Goal: Task Accomplishment & Management: Complete application form

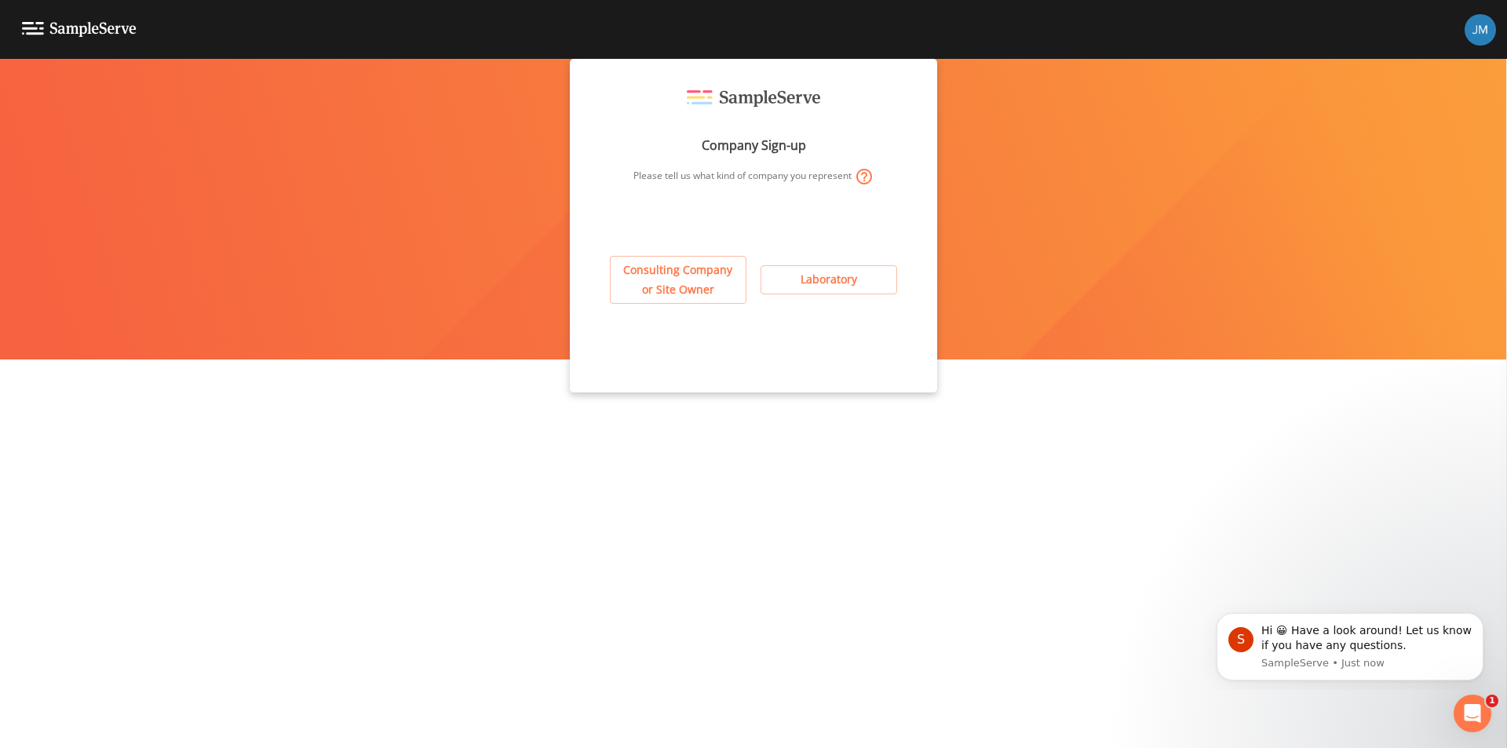
click at [866, 178] on icon at bounding box center [864, 177] width 16 height 16
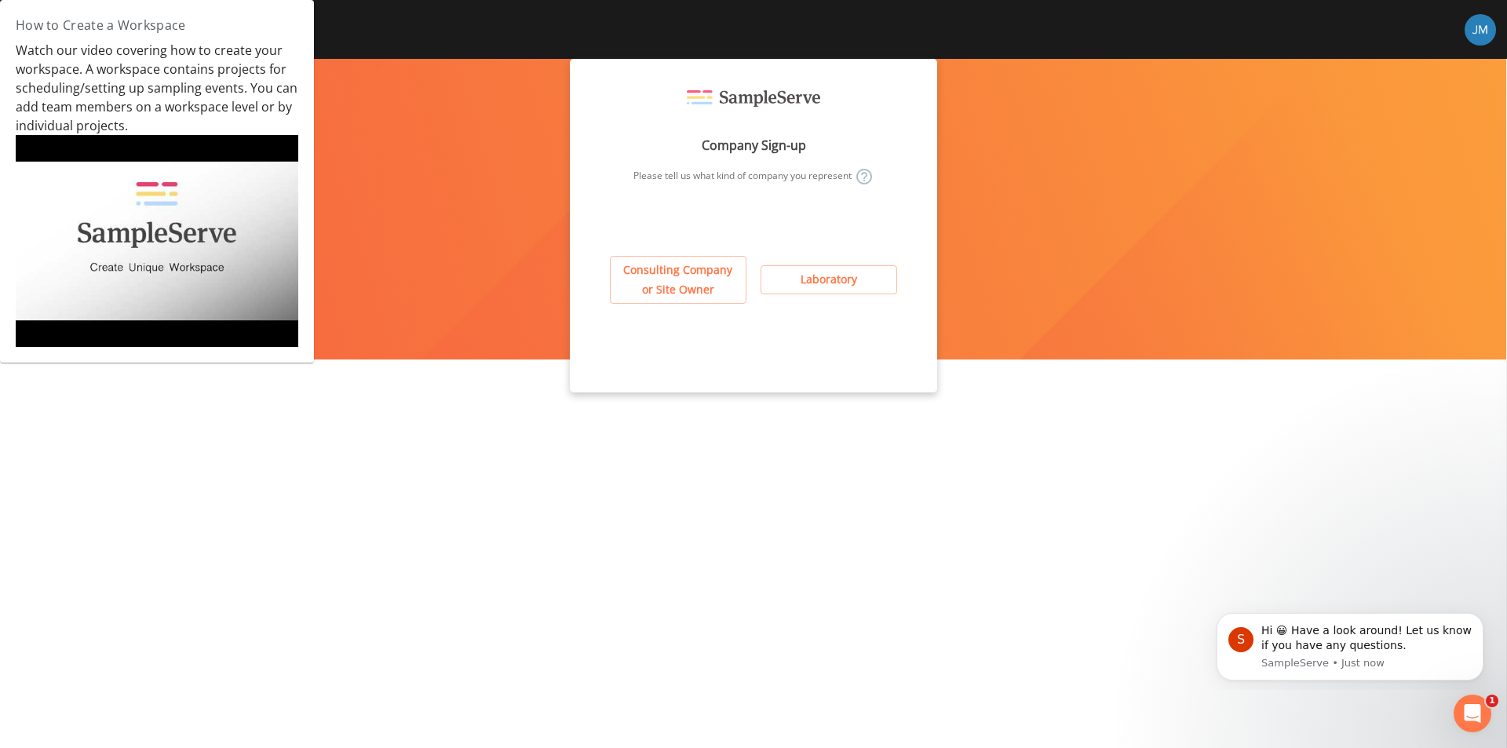
click at [668, 153] on div "Company Sign-up Please tell us what kind of company you represent" at bounding box center [753, 160] width 317 height 140
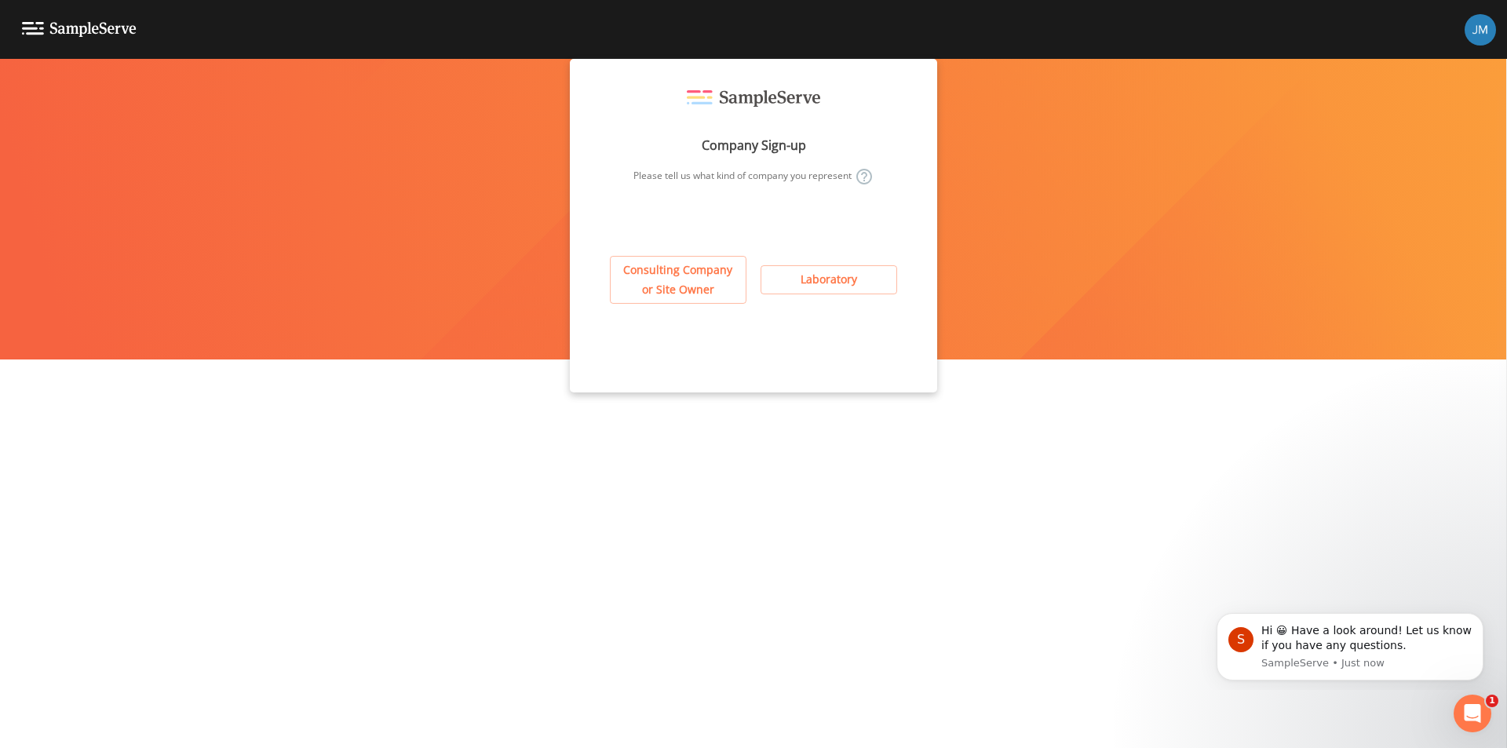
click at [669, 283] on button "Consulting Company or Site Owner" at bounding box center [678, 280] width 137 height 48
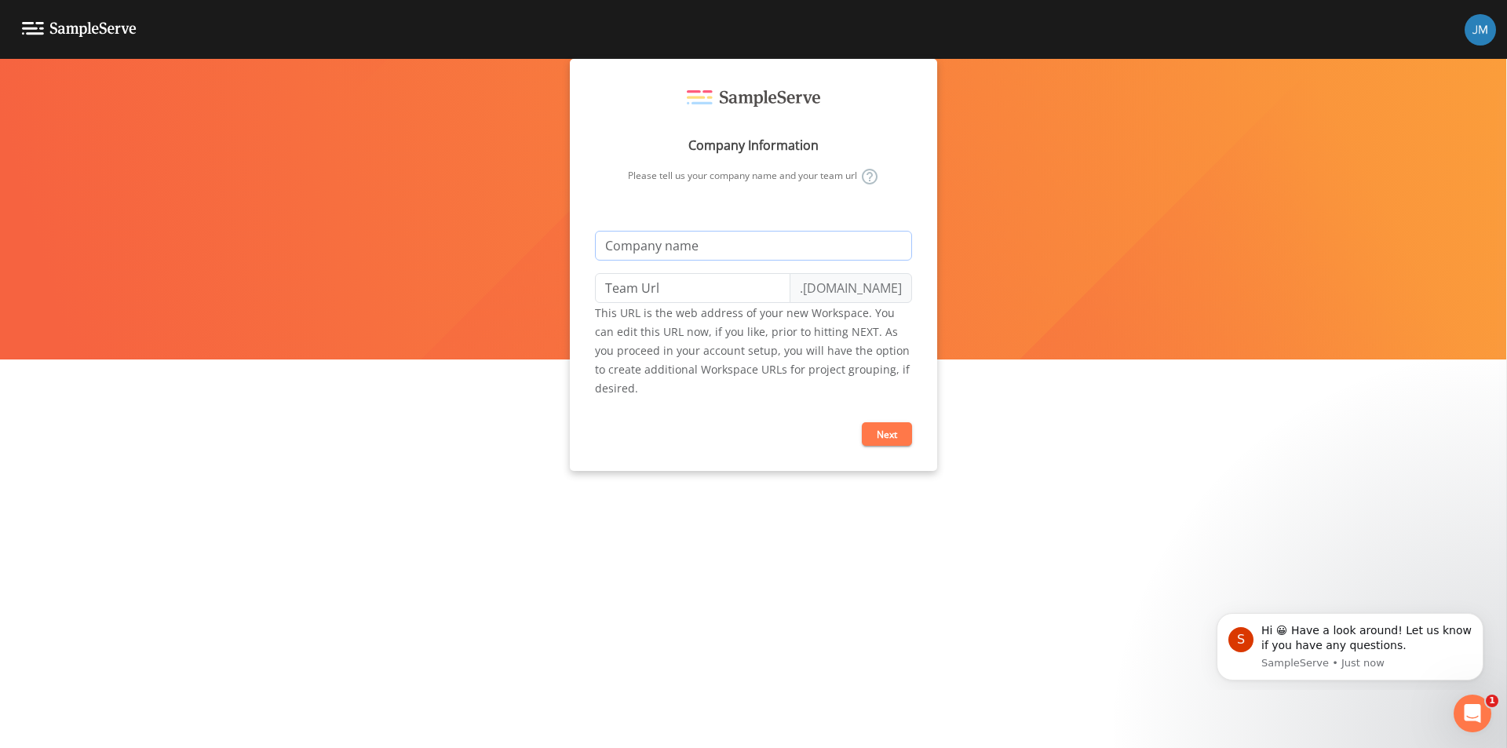
click at [669, 240] on input "text" at bounding box center [753, 246] width 317 height 30
type input "P"
type input "p"
type input "Pl"
type input "pl"
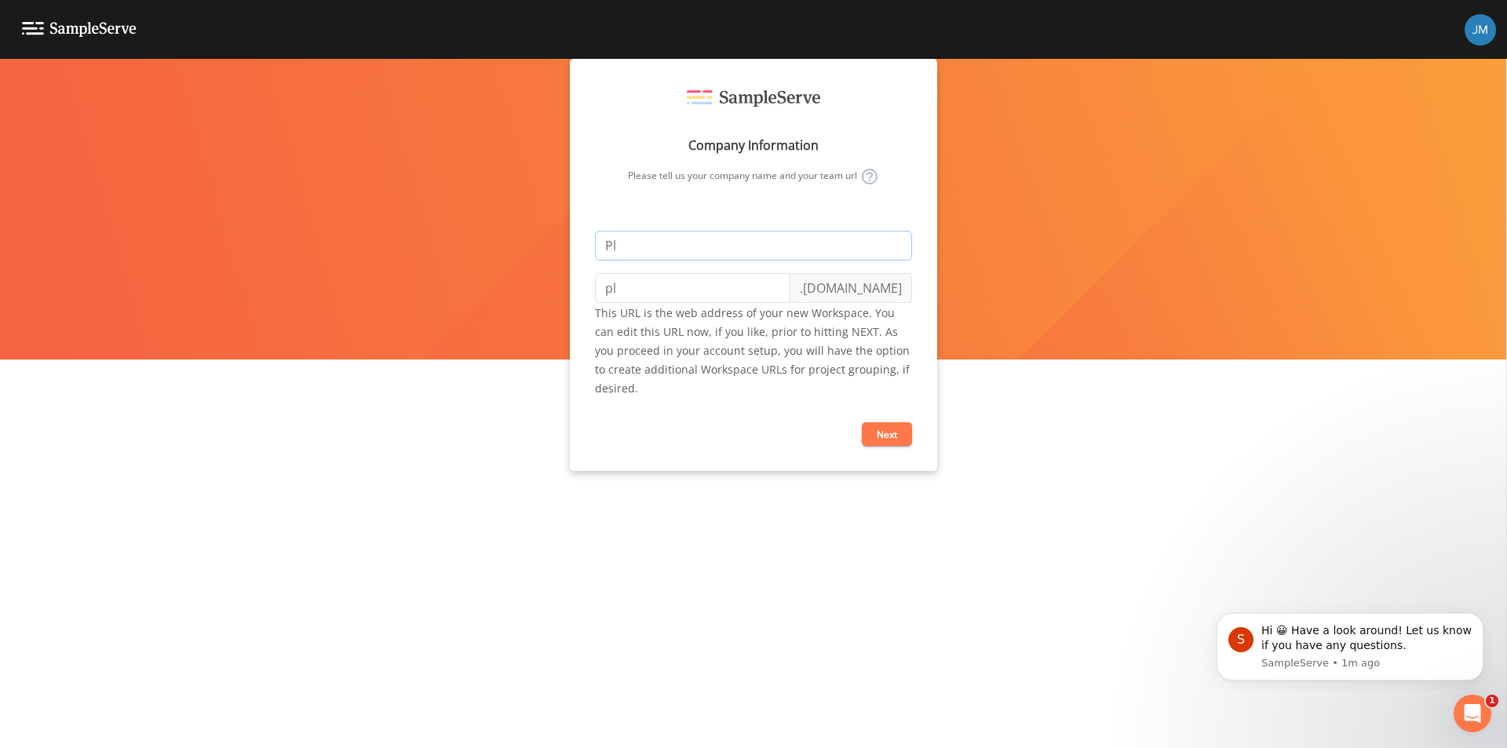
type input "Pla"
type input "pla"
type input "Plai"
type input "plai"
type input "Plain"
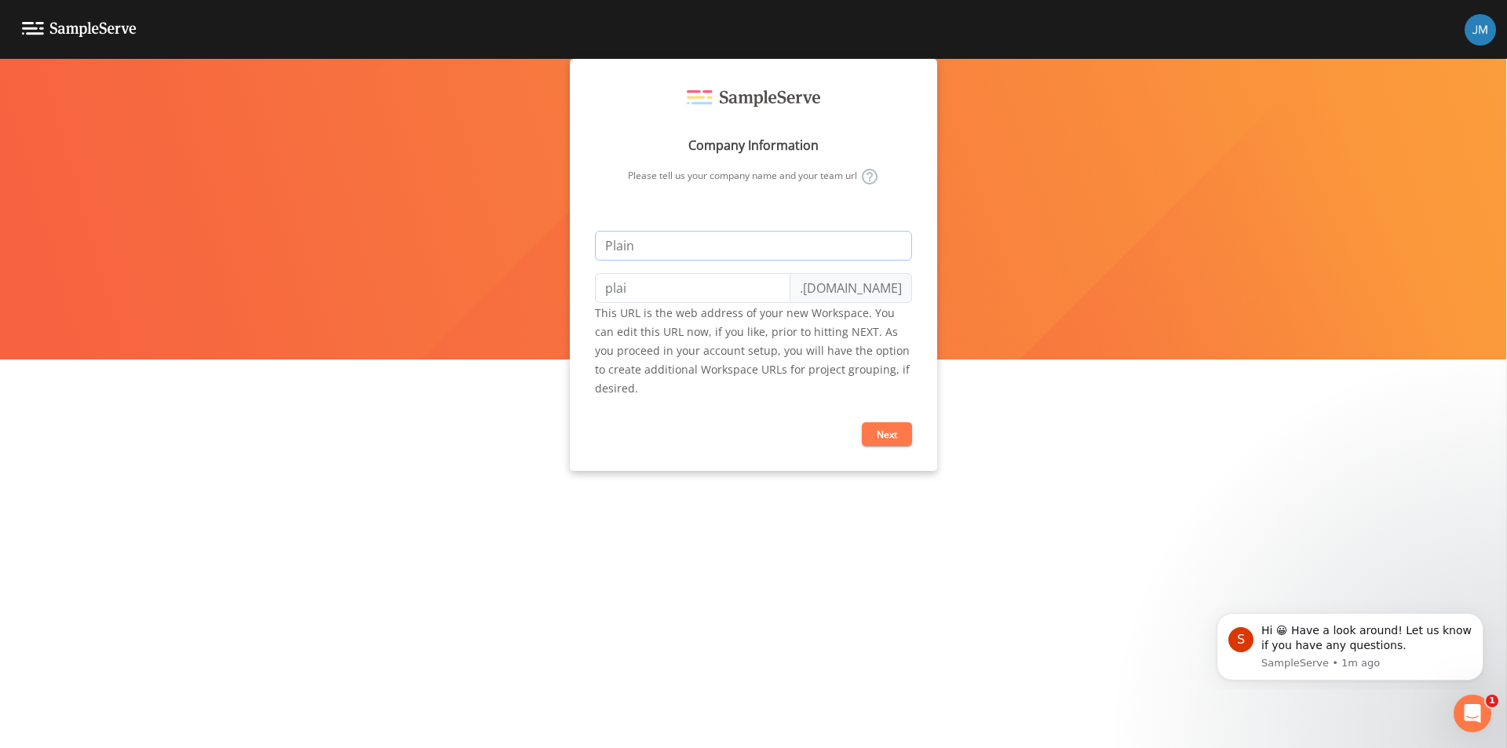
type input "plain"
type input "Plainv"
type input "plainv"
type input "Plainvi"
type input "plainvi"
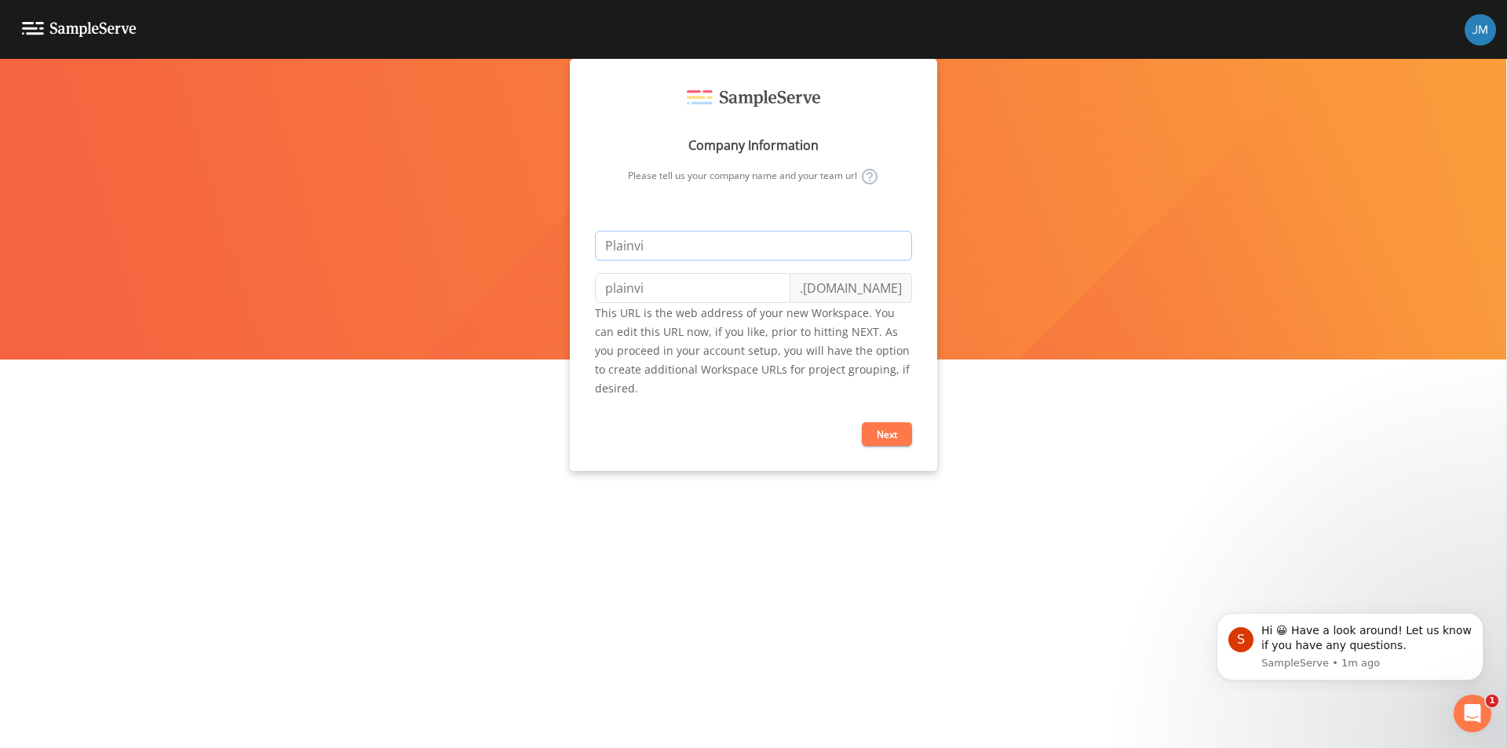
type input "Plainvie"
type input "plainvie"
type input "Plainview"
type input "plainview"
type input "Plainvieww"
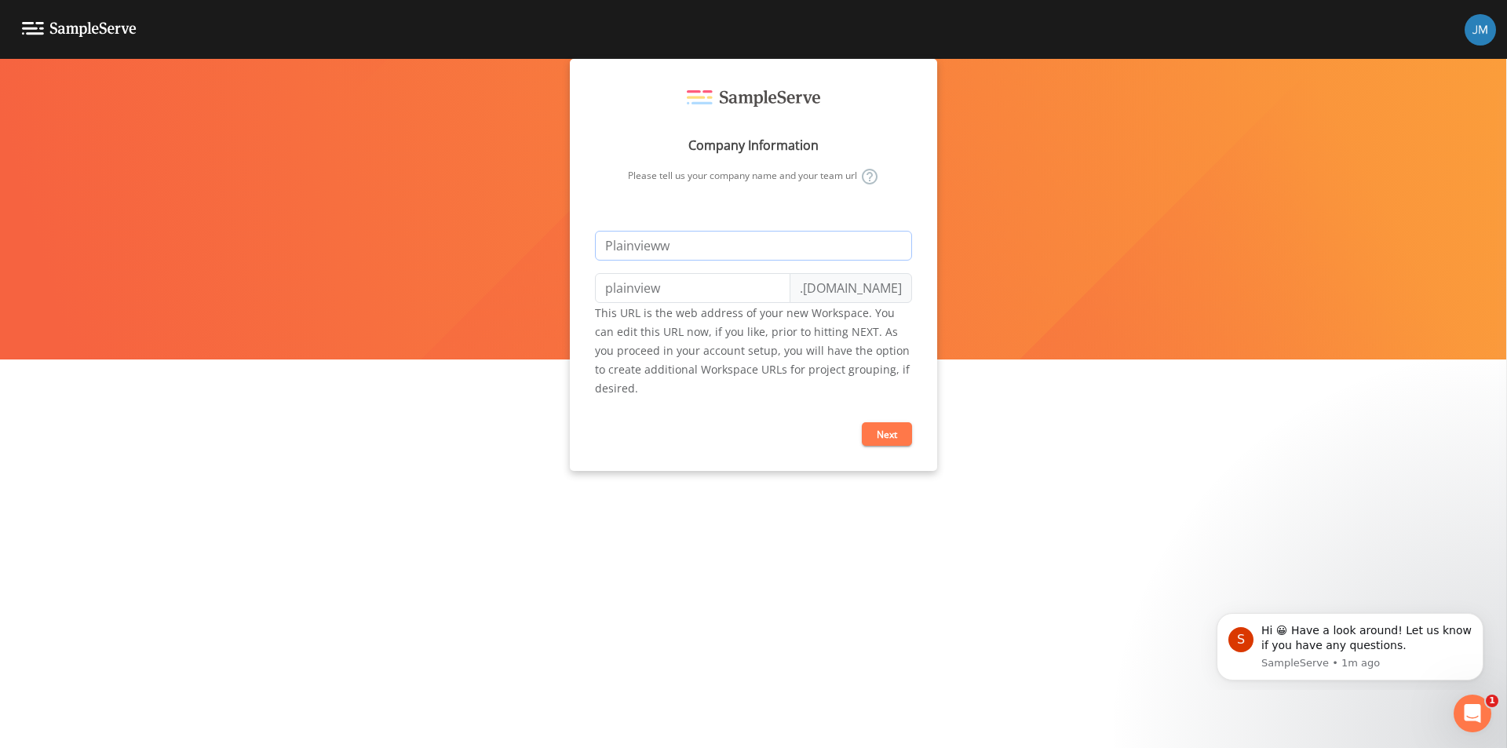
type input "plainvieww"
type input "Plainviewwa"
type input "plainviewwa"
type input "Plainviewwat"
type input "plainviewwat"
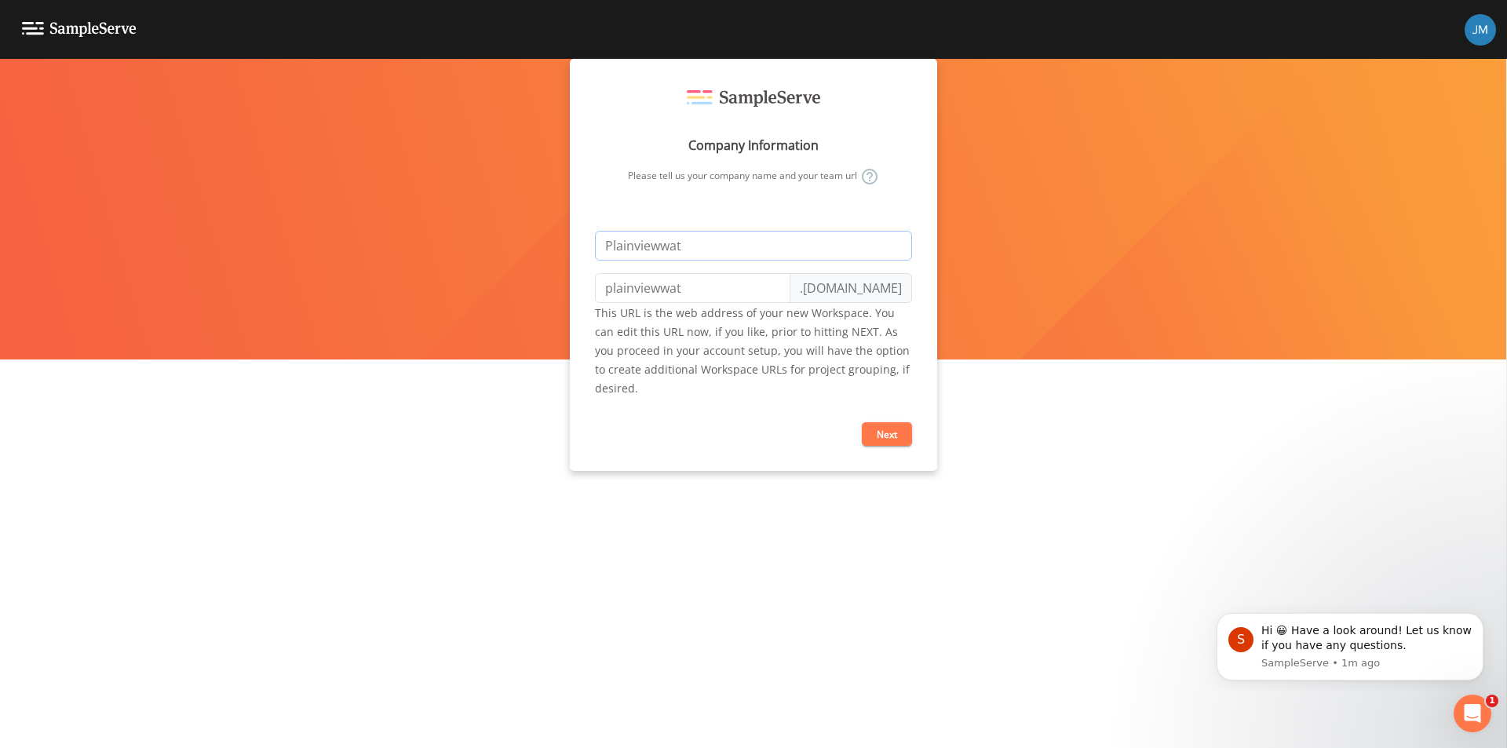
type input "Plainviewwate"
type input "plainviewwate"
type input "Plainviewwater"
type input "plainviewwater"
type input "Plainviewwate"
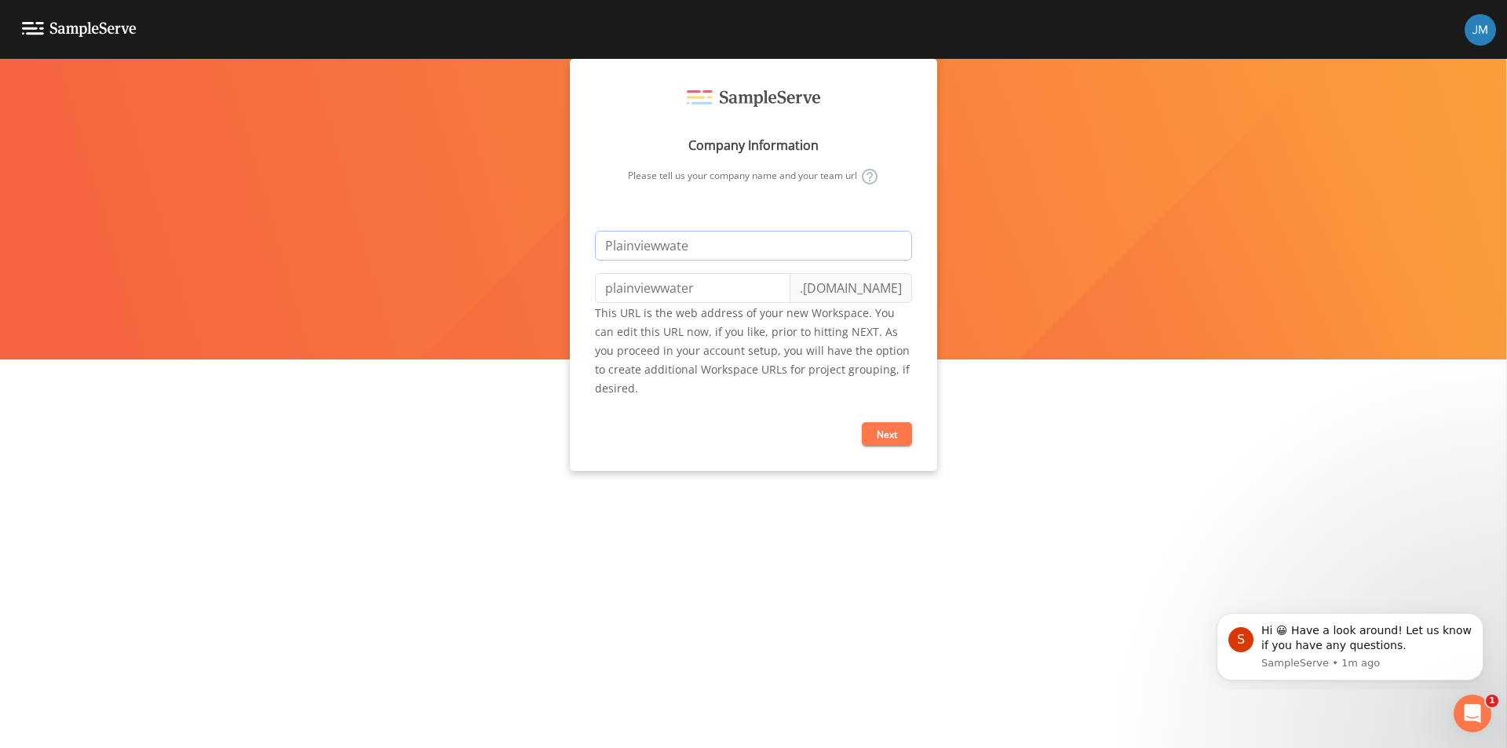
type input "plainviewwate"
type input "Plainviewwat"
type input "plainviewwat"
type input "Plainviewwa"
type input "plainviewwa"
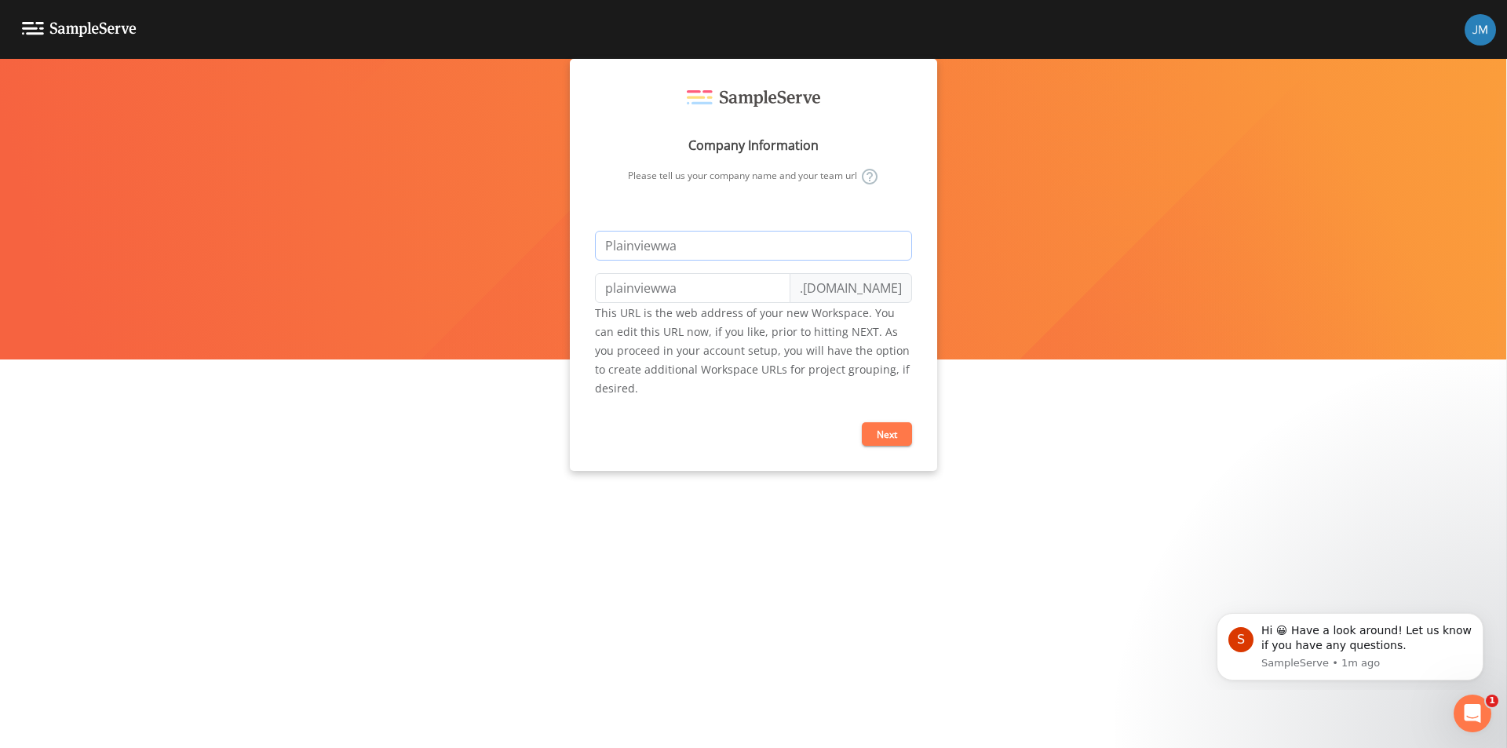
type input "Plainvieww"
type input "plainvieww"
type input "Plainview"
type input "plainview"
type input "Plainview w"
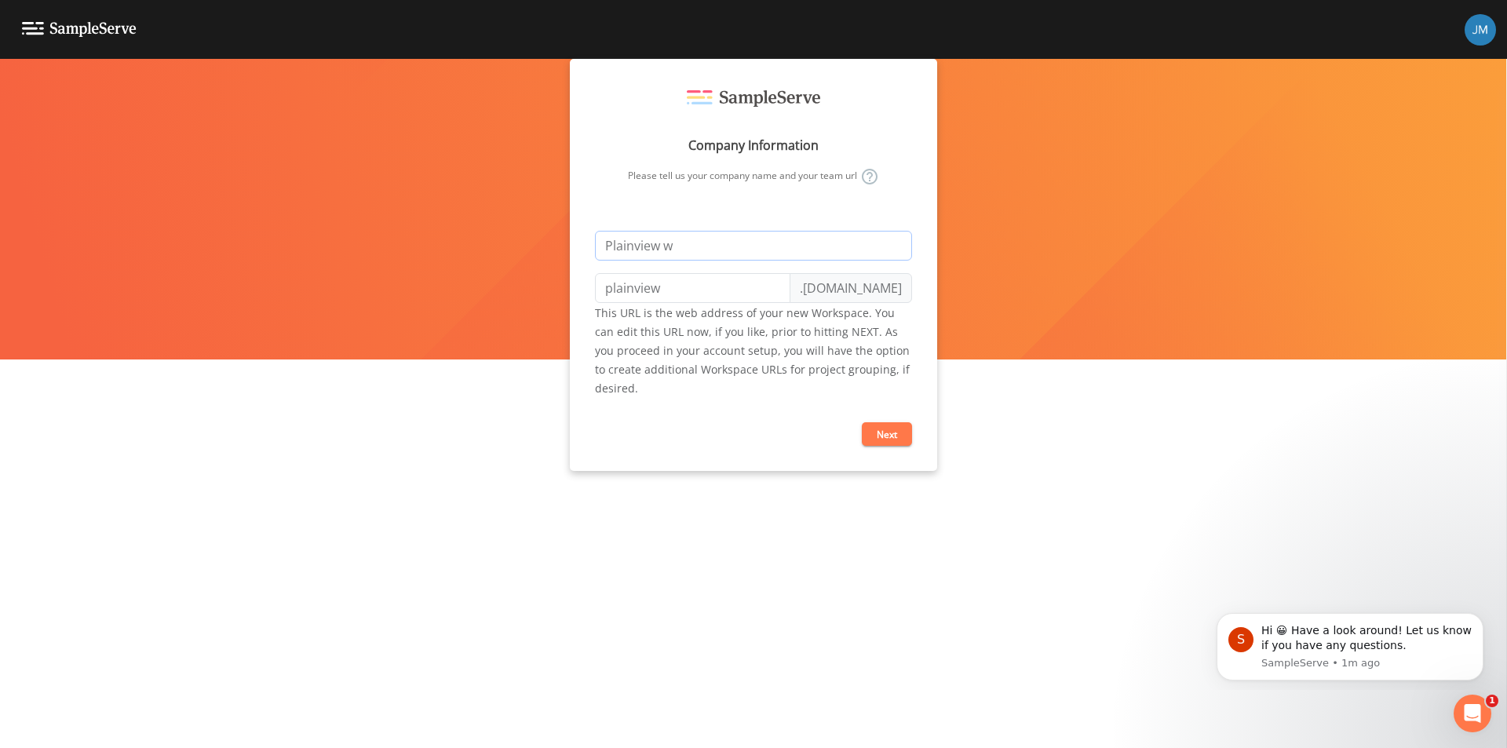
type input "plainview-w"
type input "Plainview wa"
type input "plainview-wa"
type input "Plainview wat"
type input "plainview-wat"
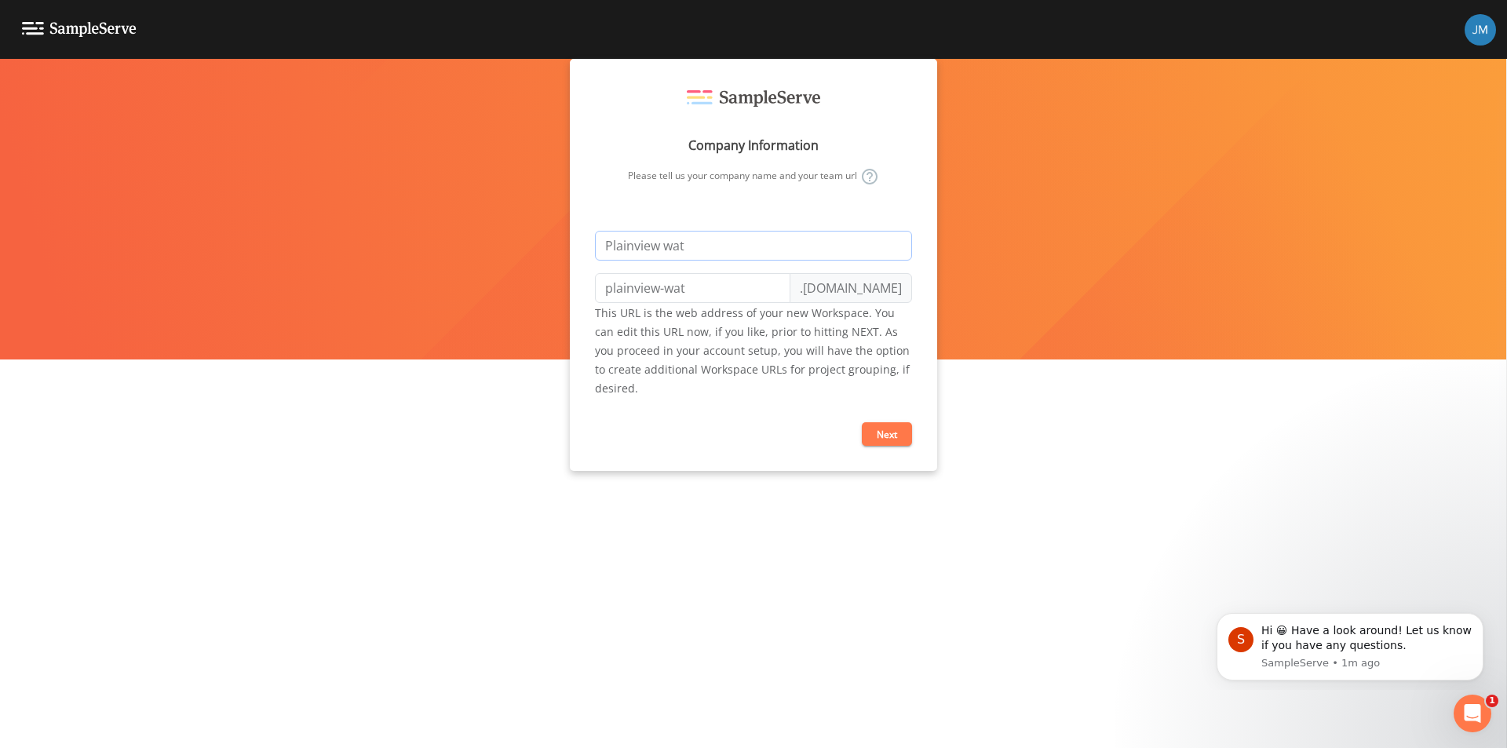
type input "Plainview wate"
type input "plainview-wate"
type input "Plainview water"
type input "plainview-water"
type input "Plainview water d"
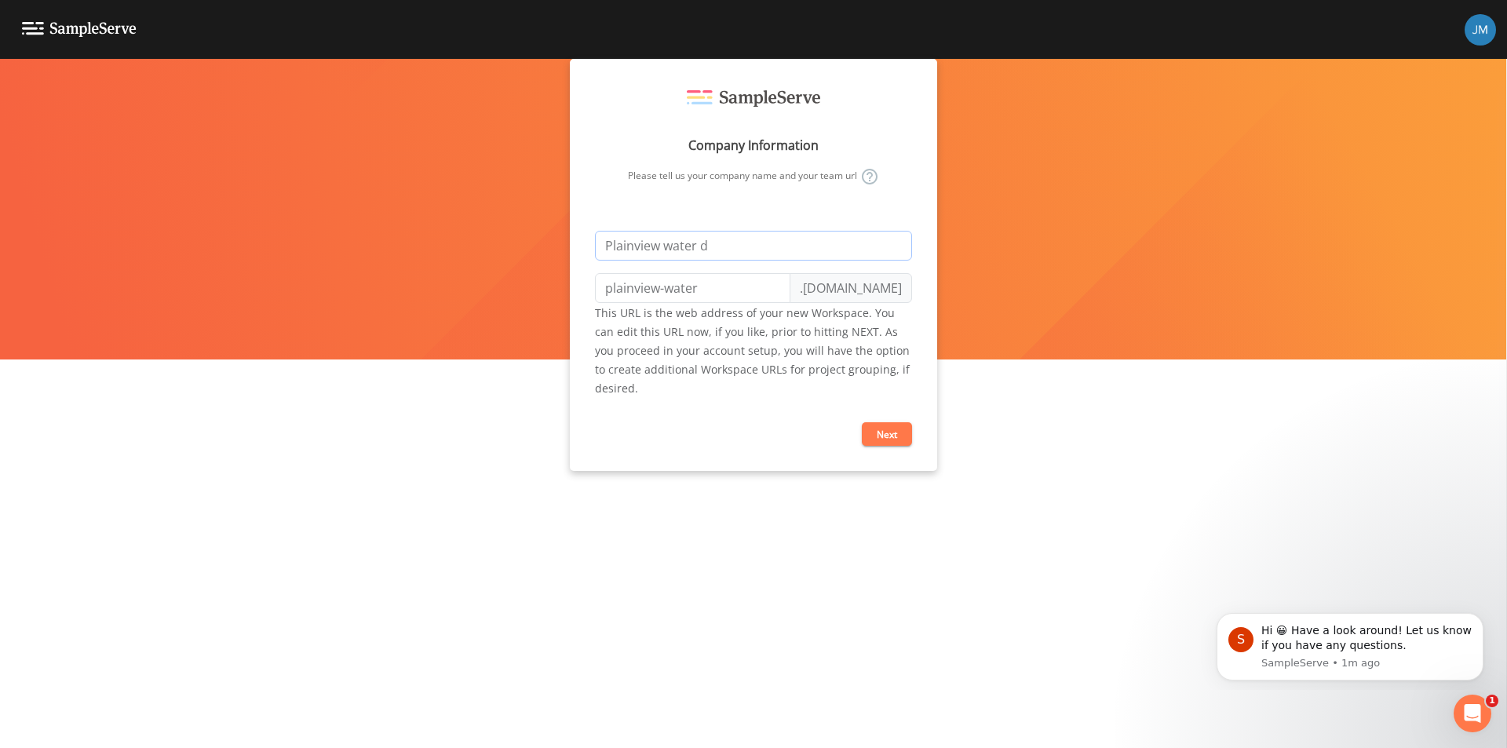
type input "plainview-water-d"
type input "Plainview water di"
type input "plainview-water-di"
type input "Plainview water dis"
type input "plainview-water-dis"
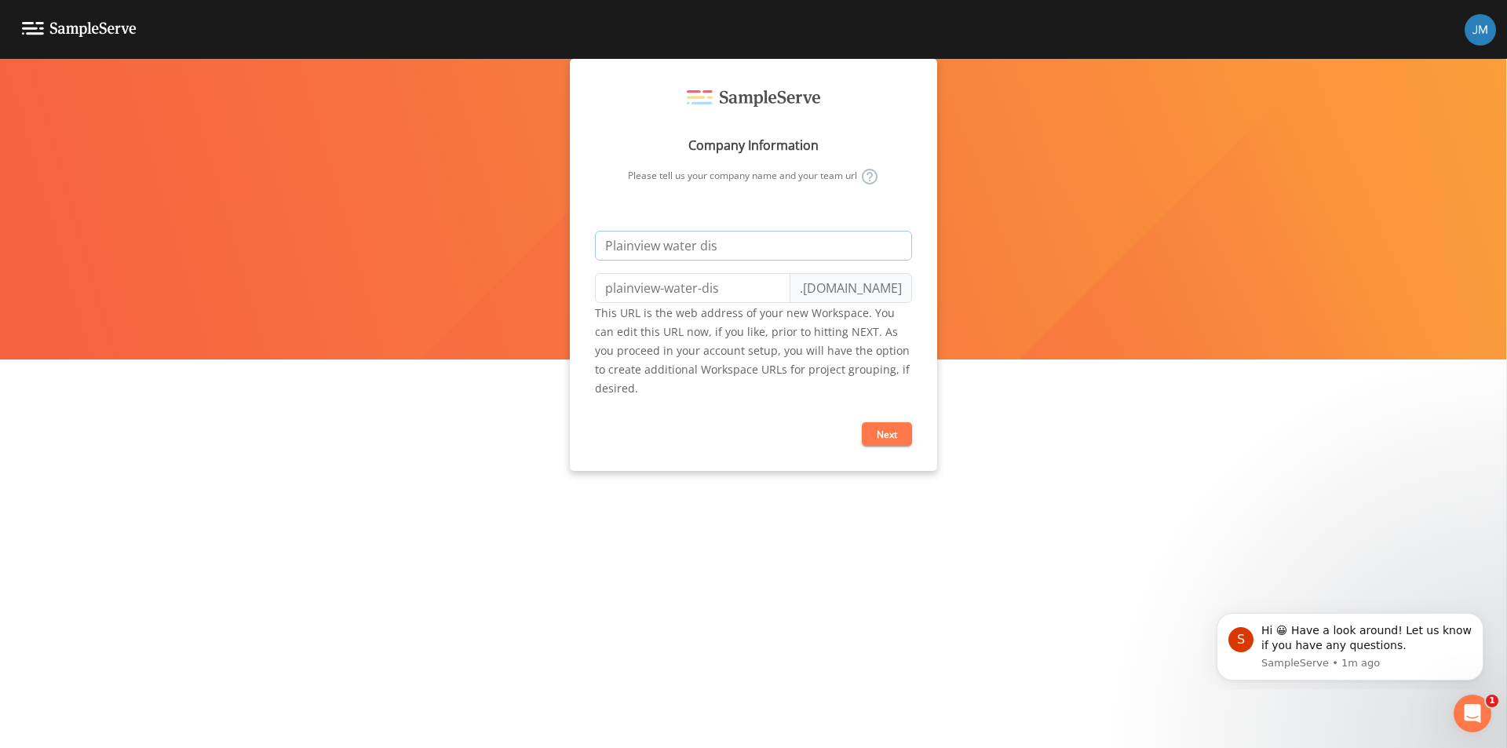
type input "Plainview water dist"
type input "plainview-water-dist"
type input "Plainview water distr"
type input "plainview-water-distr"
type input "Plainview water distri"
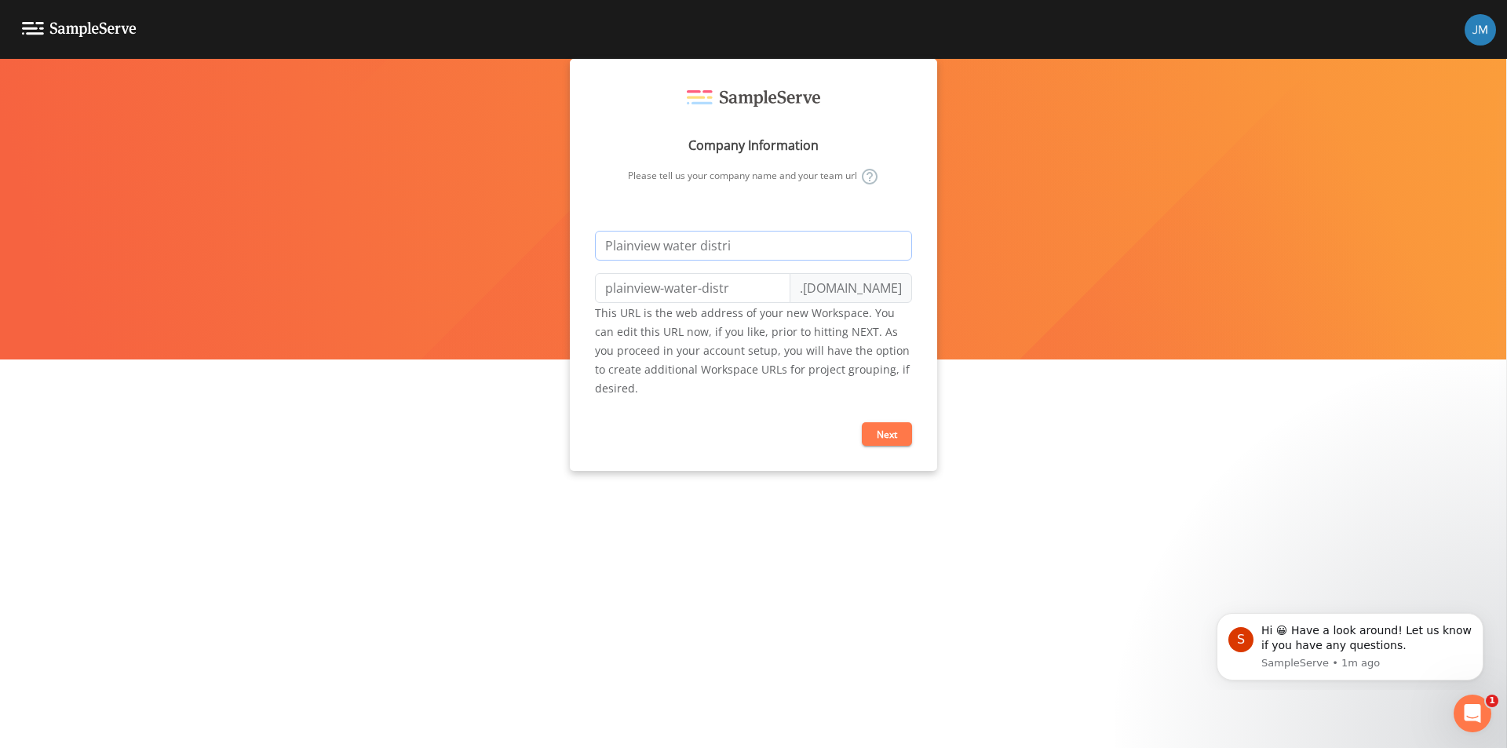
type input "plainview-water-distri"
type input "Plainview water distric"
type input "plainview-water-distric"
type input "Plainview water district"
type input "plainview-water-district"
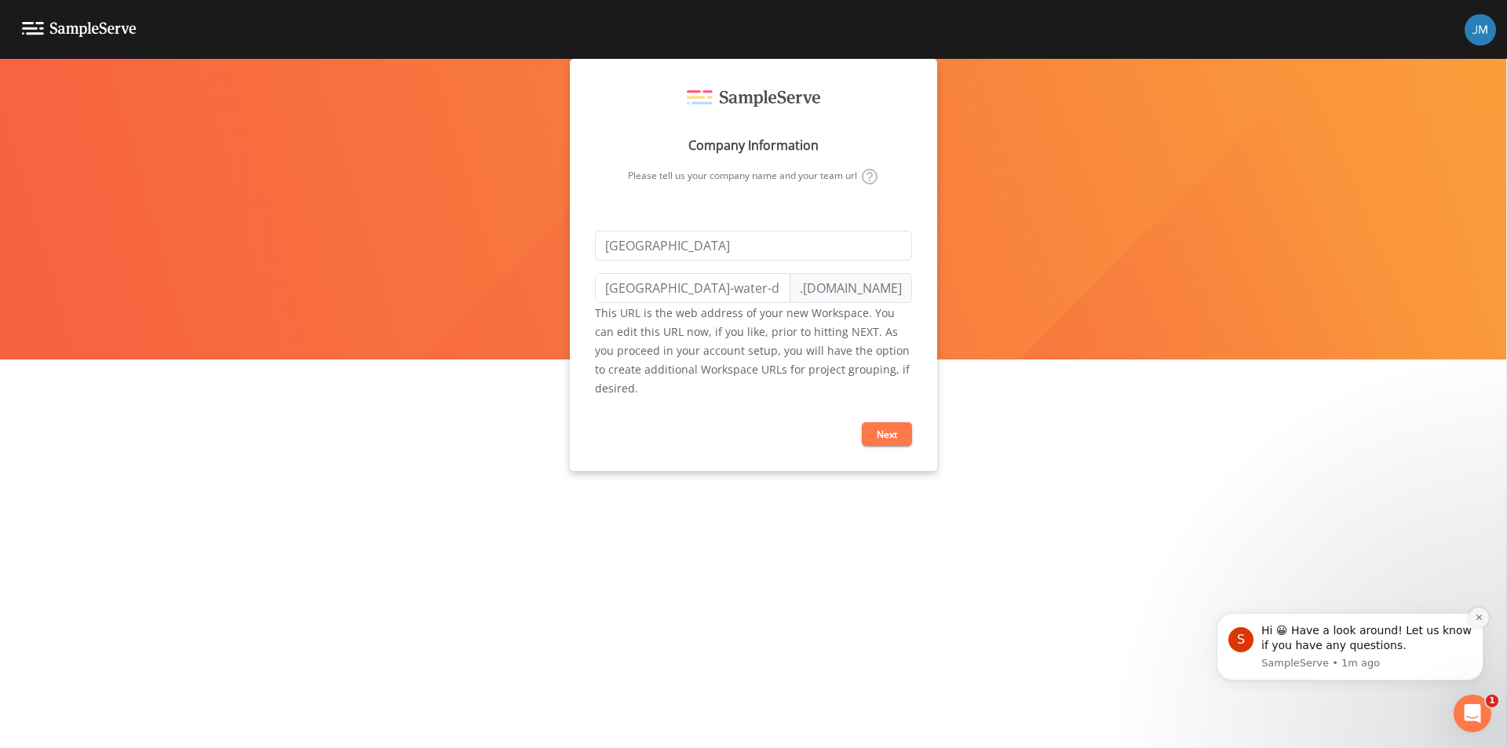
click at [1482, 618] on icon "Dismiss notification" at bounding box center [1479, 617] width 9 height 9
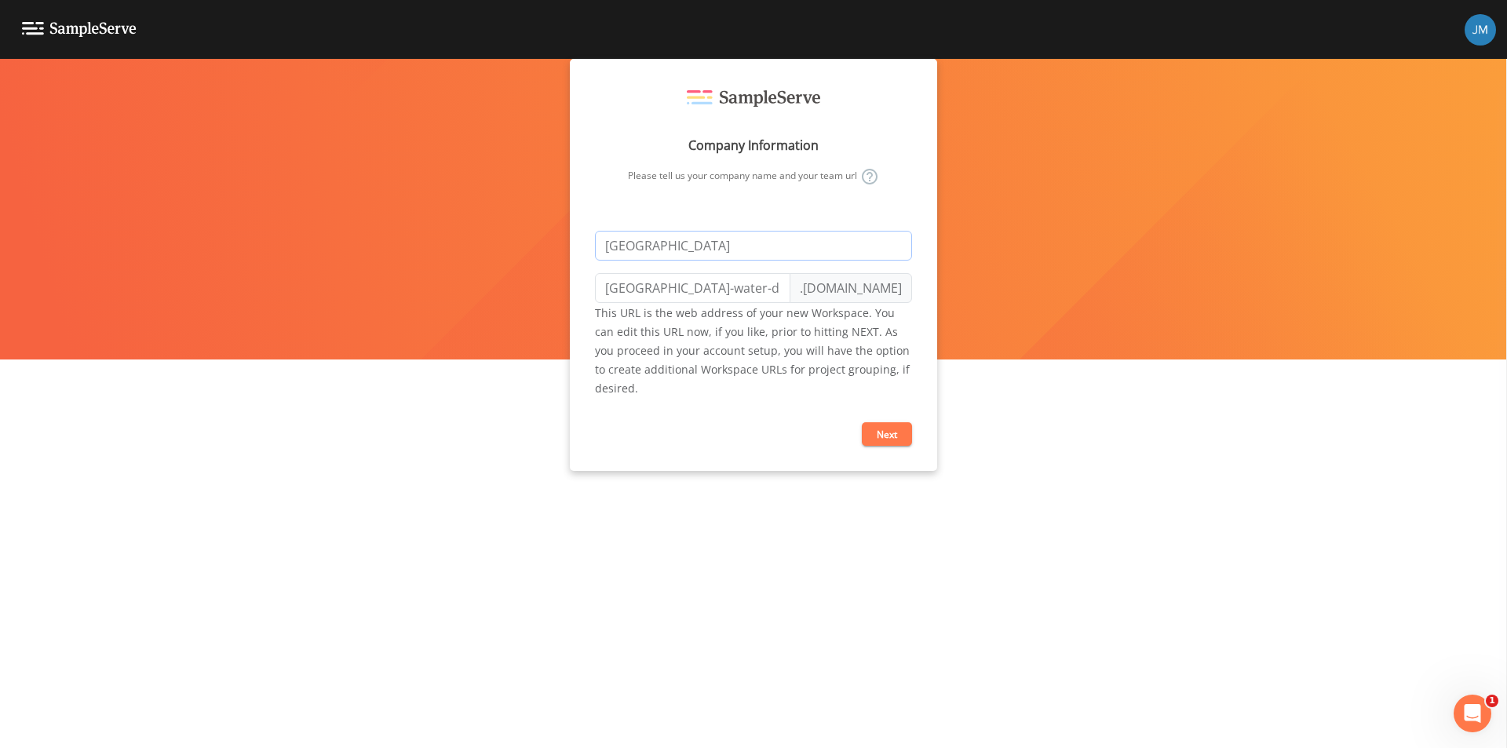
click at [677, 246] on input "Plainview water district" at bounding box center [753, 246] width 317 height 30
click at [672, 247] on input "Plainview water district" at bounding box center [753, 246] width 317 height 30
type input "Plainview ater district"
type input "plainview-ater-district"
type input "Plainview Water district"
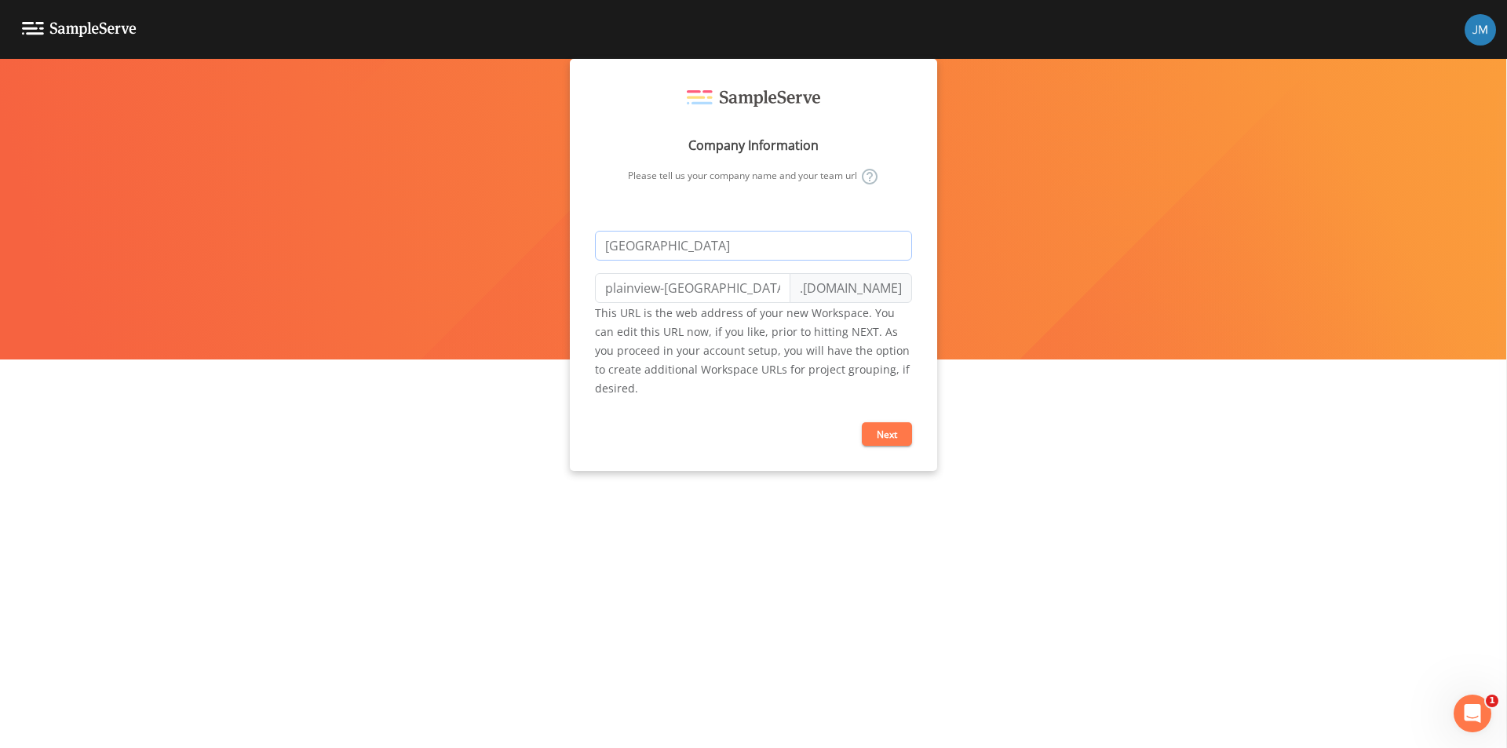
type input "plainview-water-district"
click at [709, 246] on input "Plainview Water district" at bounding box center [753, 246] width 317 height 30
type input "Plainview Water istrict"
type input "plainview-water-istrict"
type input "[GEOGRAPHIC_DATA]"
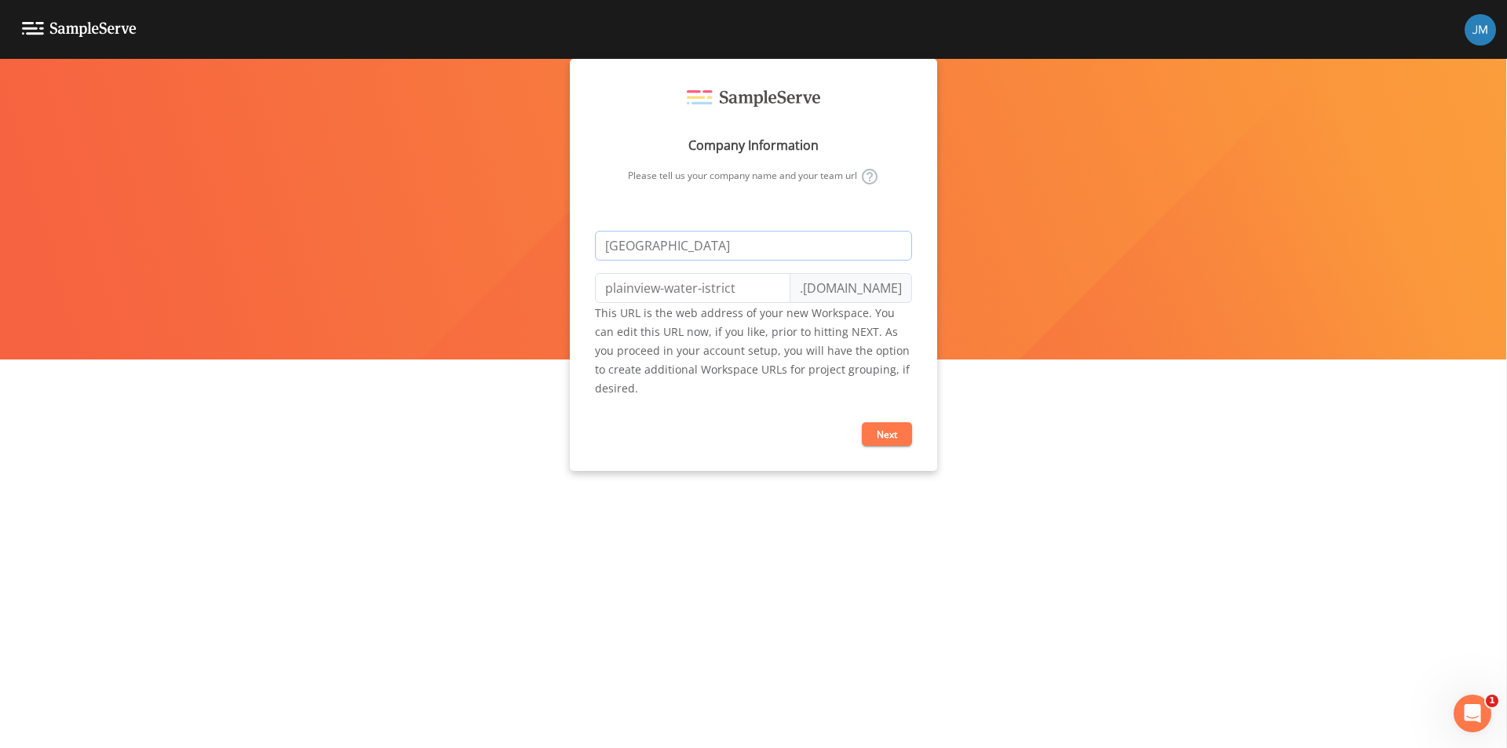
type input "plainview-water-district"
type input "[GEOGRAPHIC_DATA]"
click at [881, 424] on button "Next" at bounding box center [887, 434] width 50 height 24
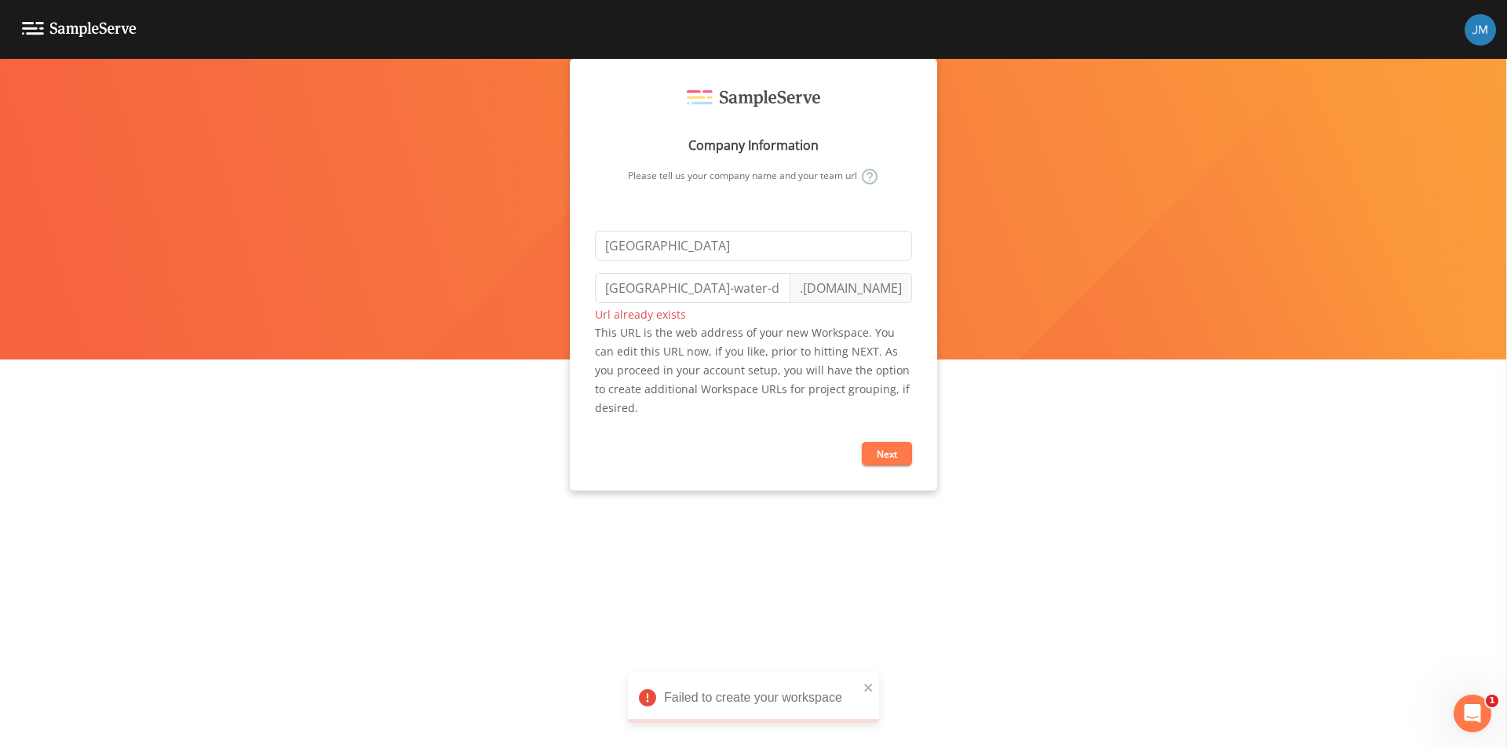
click at [889, 454] on button "Next" at bounding box center [887, 454] width 50 height 24
drag, startPoint x: 775, startPoint y: 251, endPoint x: 520, endPoint y: 251, distance: 255.1
click at [520, 251] on div "Company Information Please tell us your company name and your team url Plainvie…" at bounding box center [753, 403] width 1507 height 689
click at [890, 451] on form "name is a required field .sampleserve.com This URL is the web address of your n…" at bounding box center [753, 348] width 317 height 235
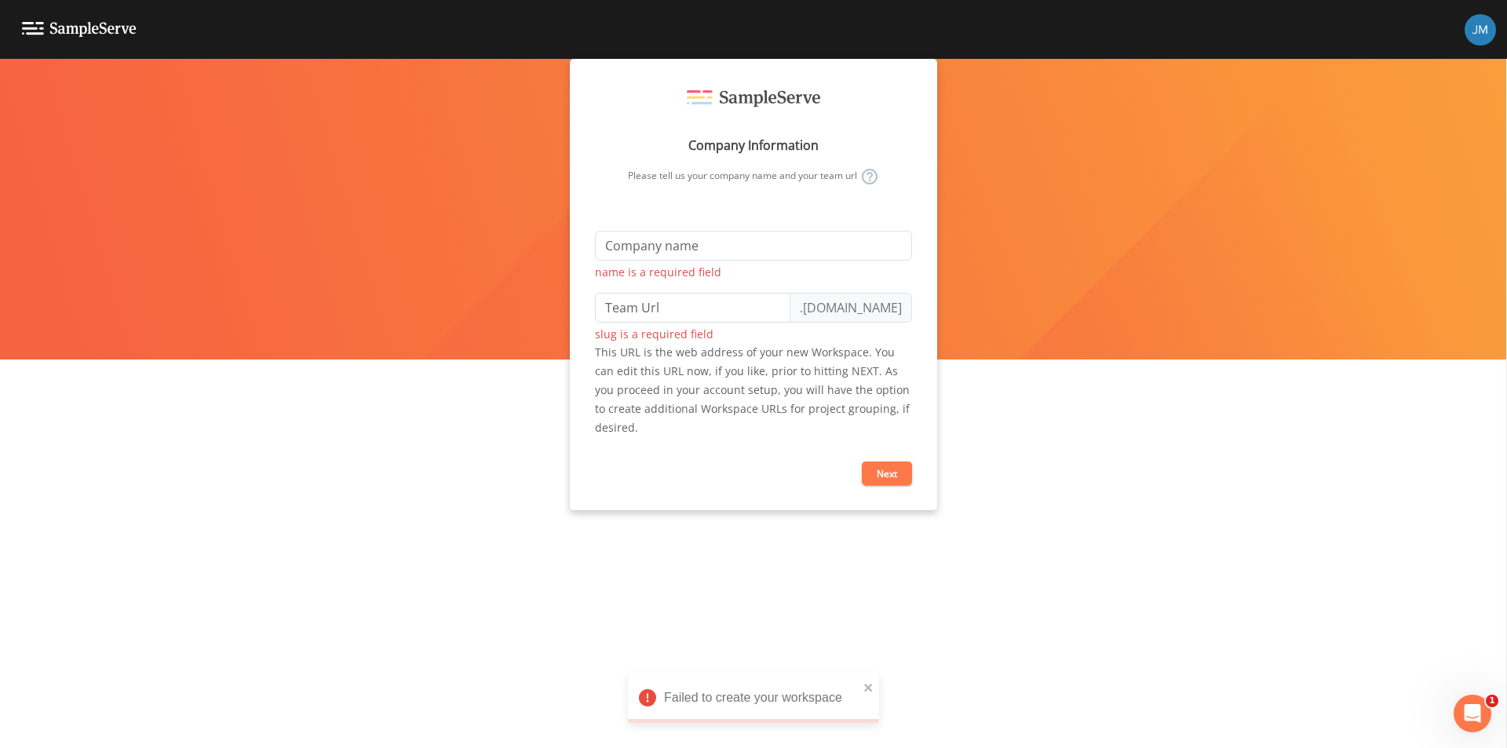
click at [886, 467] on button "Next" at bounding box center [887, 474] width 50 height 24
click at [628, 255] on input "text" at bounding box center [753, 246] width 317 height 30
type input "[GEOGRAPHIC_DATA]"
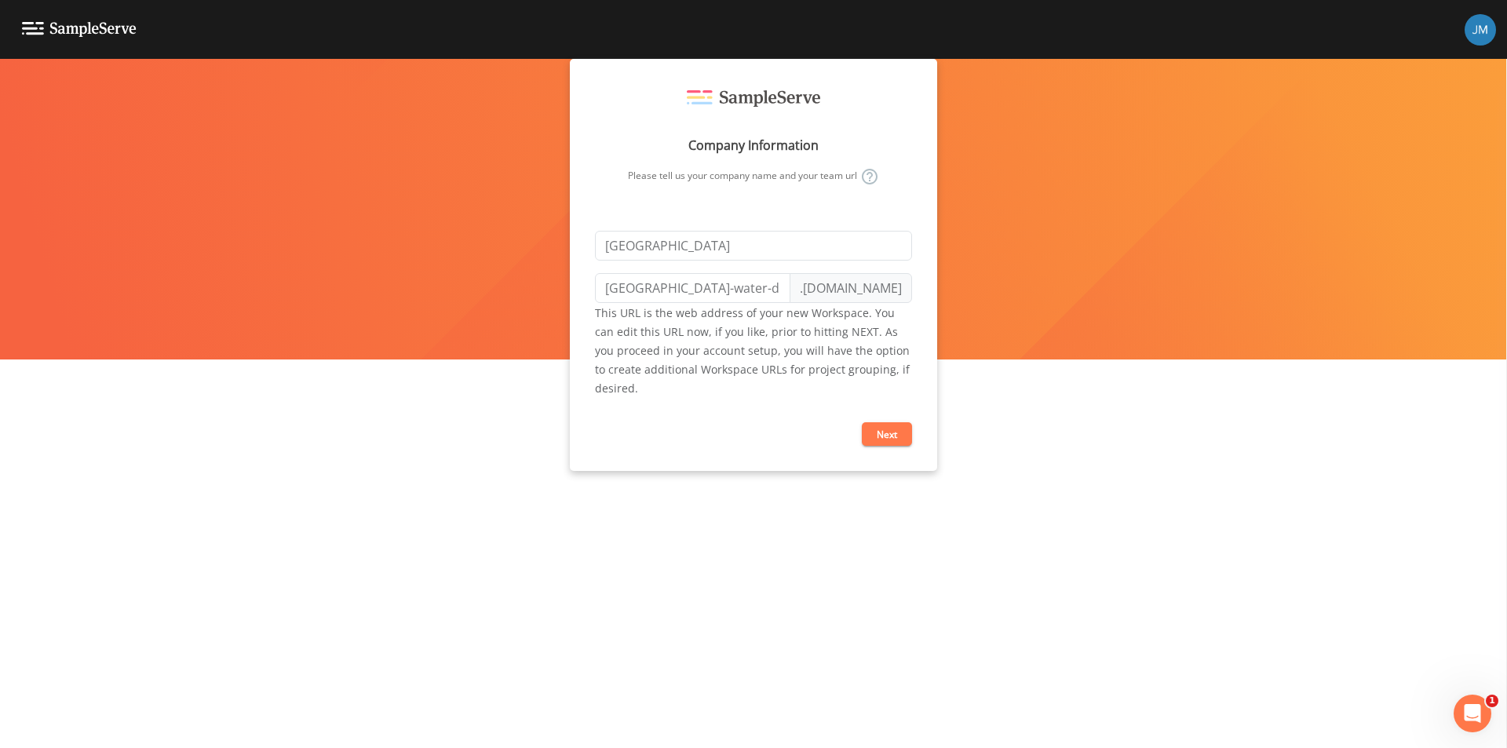
click at [881, 438] on button "Next" at bounding box center [887, 434] width 50 height 24
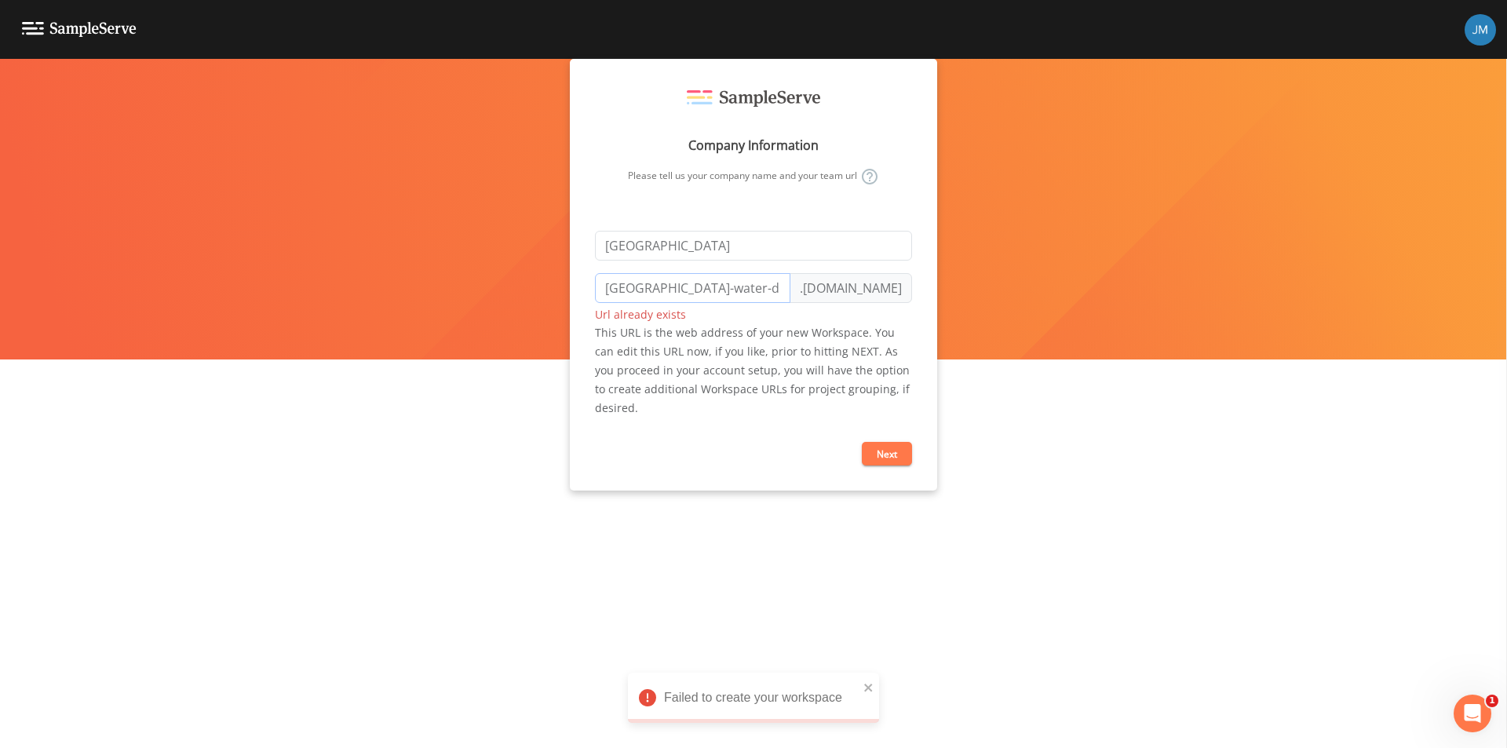
drag, startPoint x: 772, startPoint y: 291, endPoint x: 503, endPoint y: 287, distance: 269.2
click at [503, 287] on div "Company Information Please tell us your company name and your team url Plainvie…" at bounding box center [753, 403] width 1507 height 689
type input "plainview-water-district"
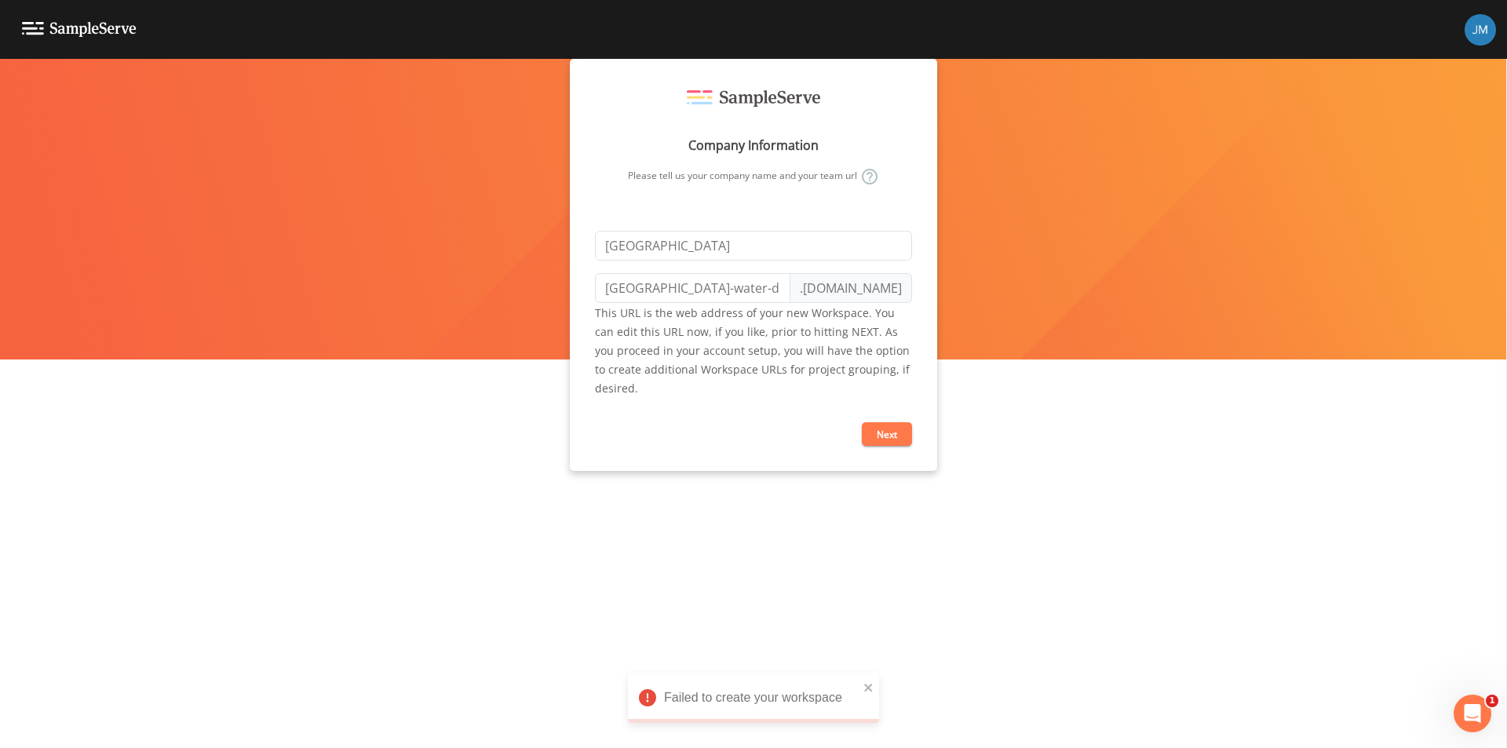
click at [899, 435] on button "Next" at bounding box center [887, 434] width 50 height 24
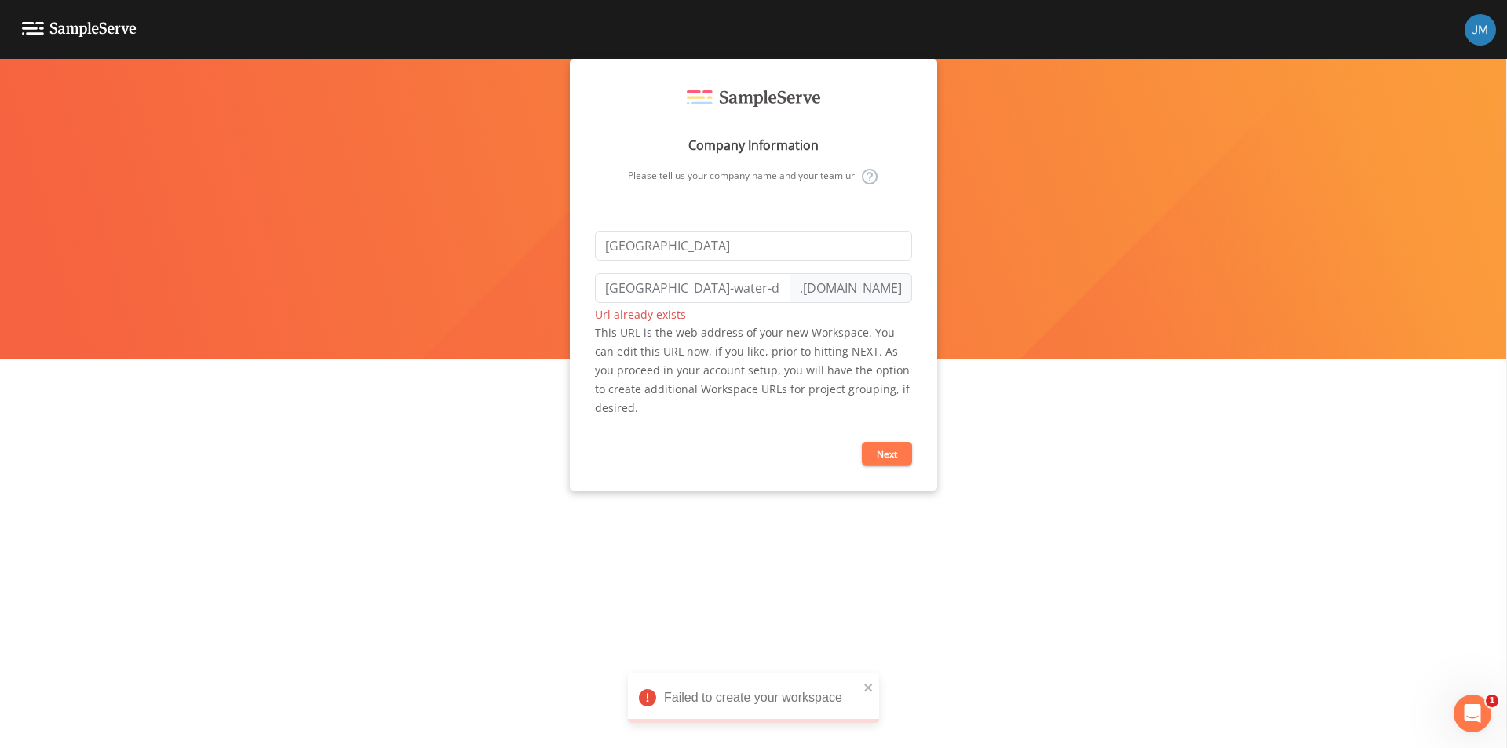
click at [1472, 35] on img at bounding box center [1480, 29] width 31 height 31
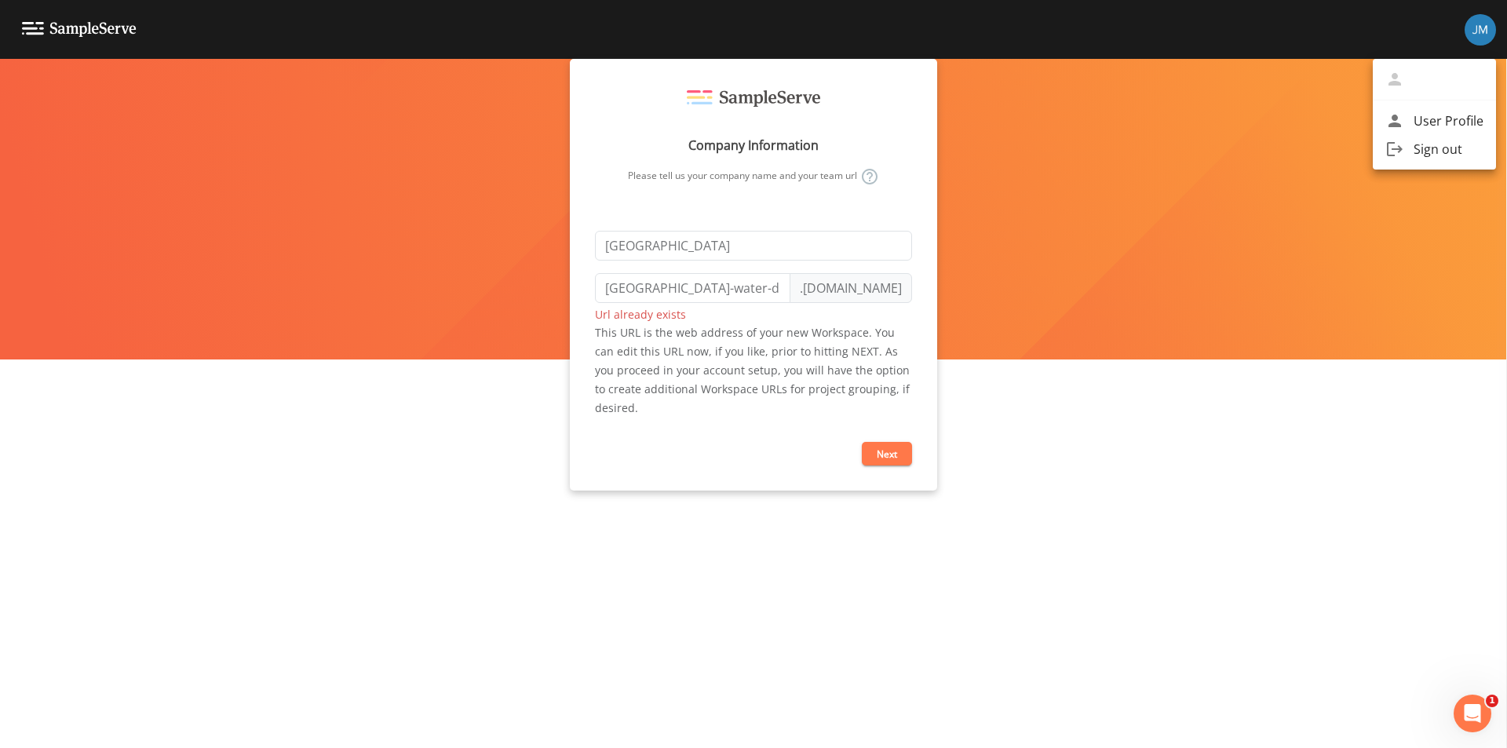
click at [1455, 127] on span "User Profile" at bounding box center [1449, 120] width 70 height 19
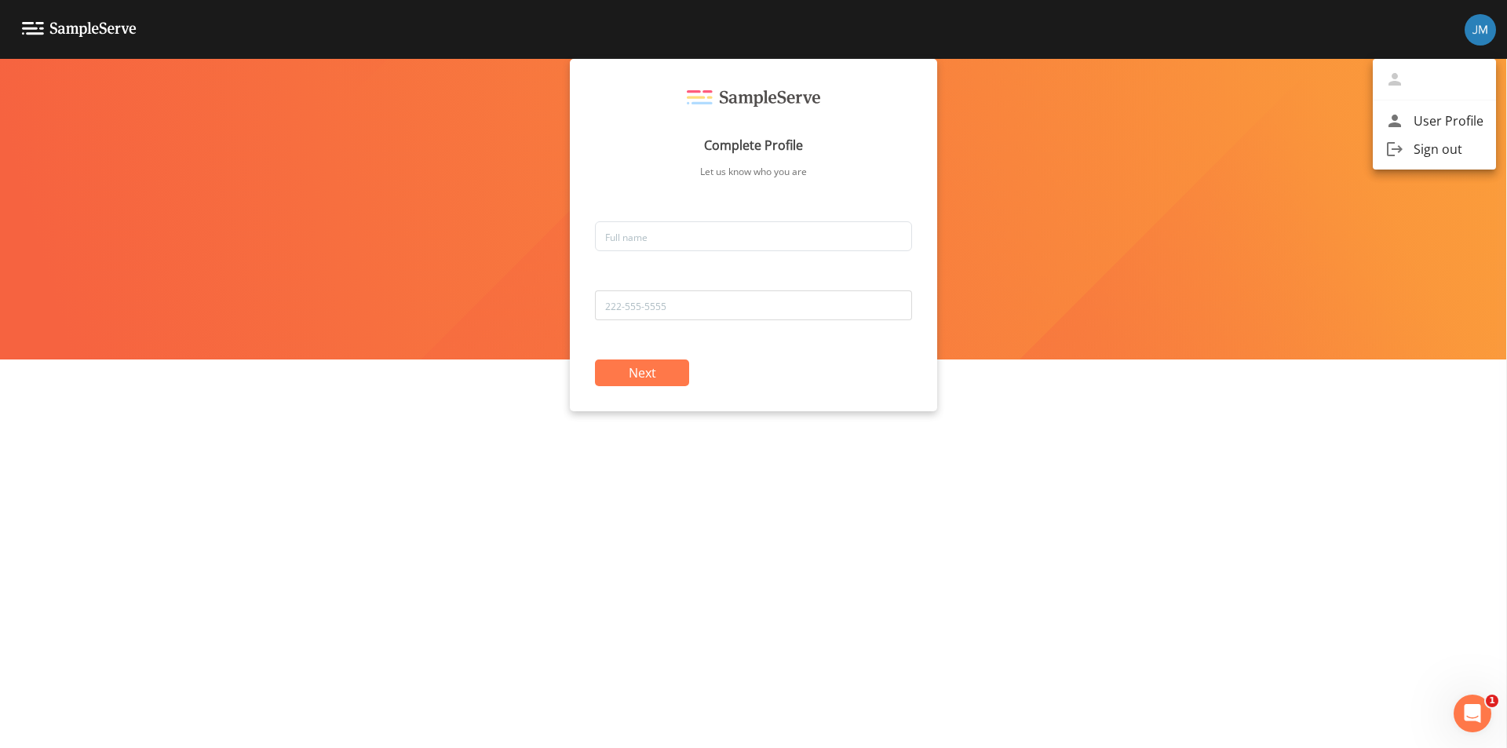
click at [1455, 127] on span "User Profile" at bounding box center [1449, 120] width 70 height 19
click at [657, 227] on div at bounding box center [753, 374] width 1507 height 748
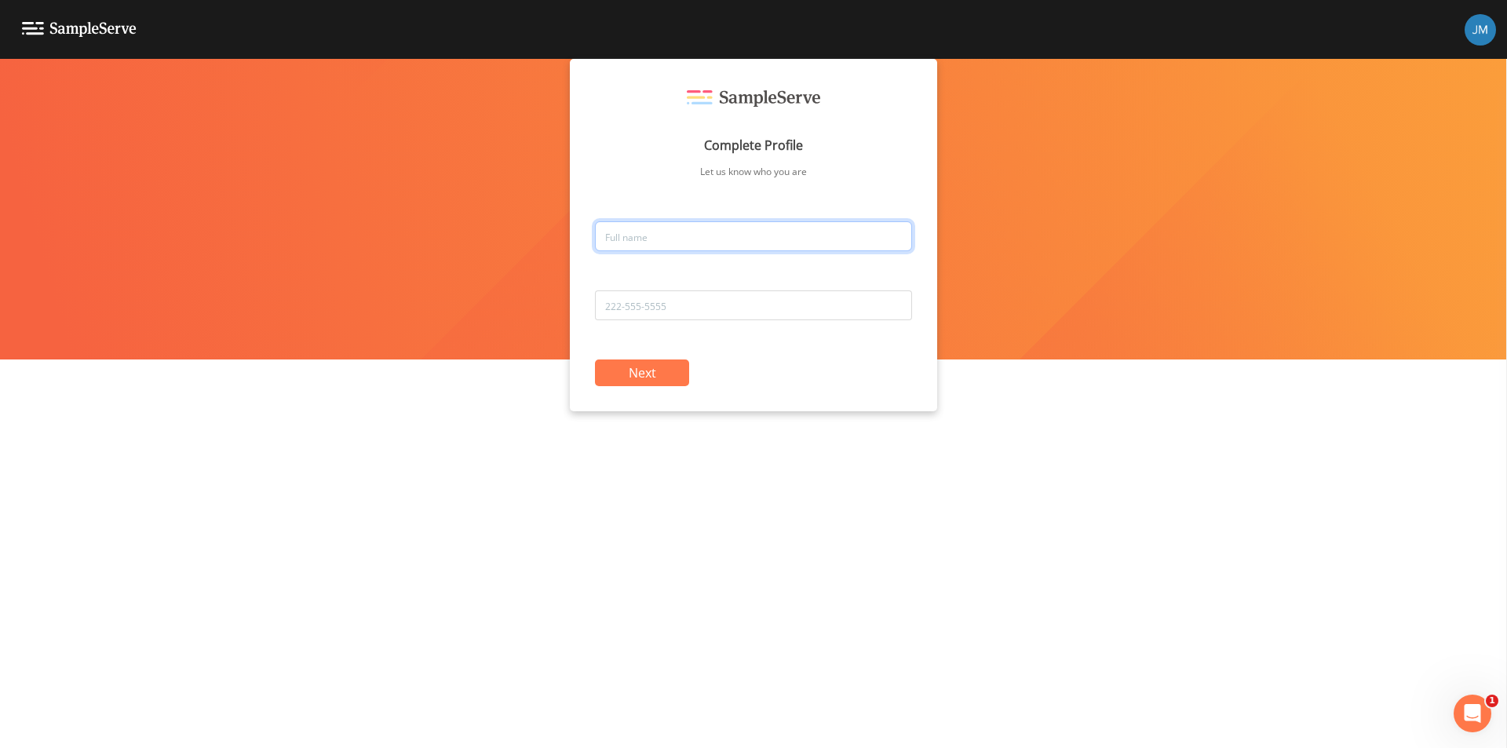
click at [638, 239] on input "text" at bounding box center [753, 236] width 317 height 30
type input "John Michta"
click at [640, 299] on input "tel" at bounding box center [753, 305] width 317 height 30
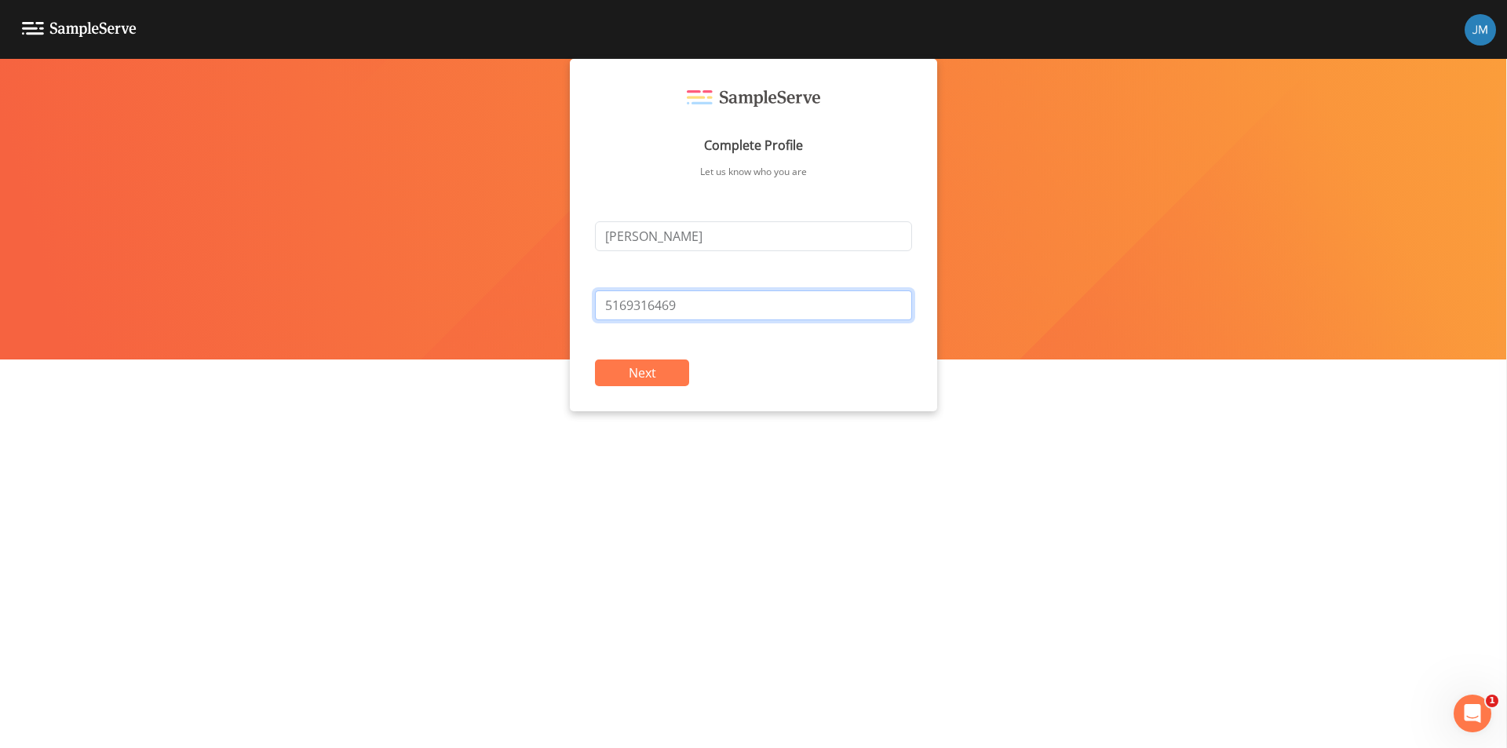
type input "5169316469"
click at [632, 371] on button "Next" at bounding box center [642, 372] width 94 height 27
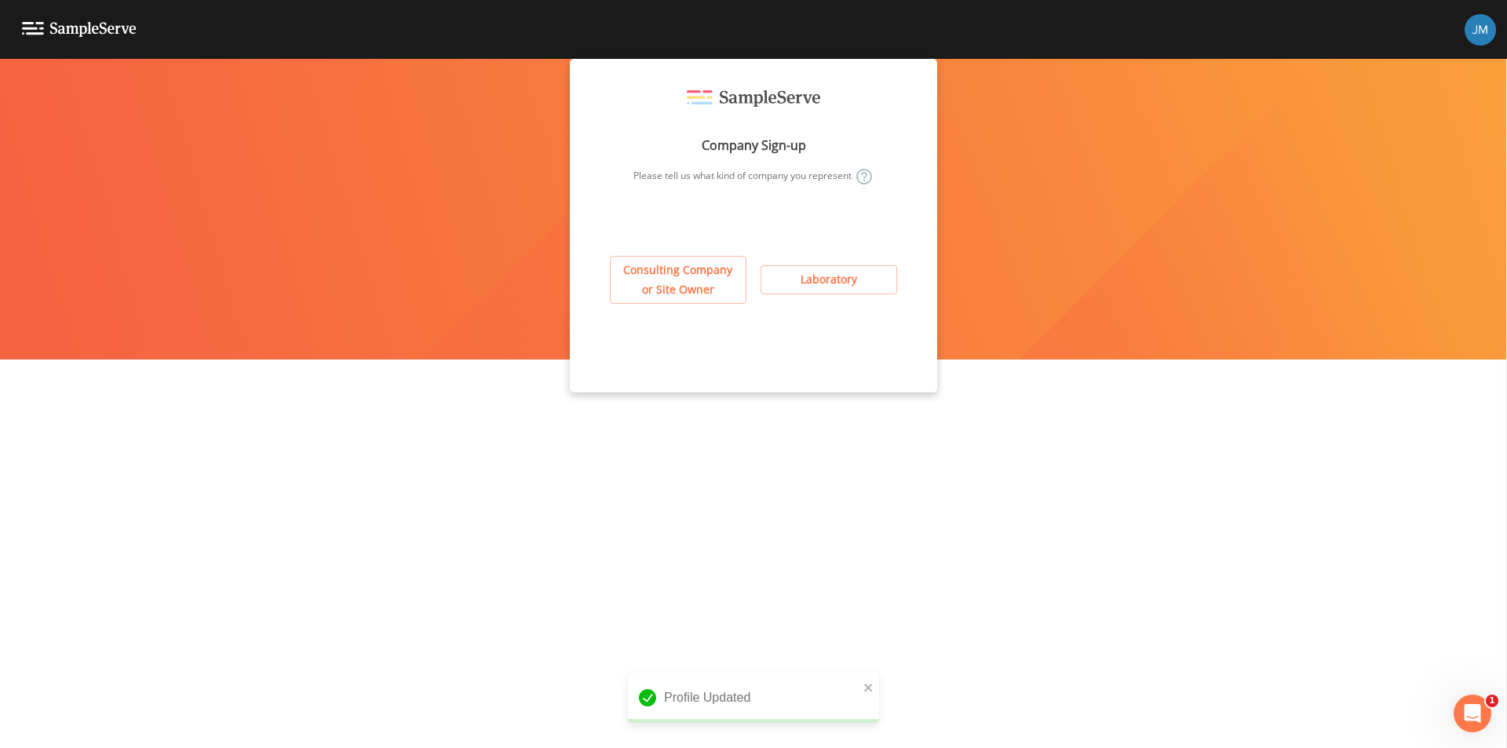
click at [1489, 31] on img at bounding box center [1480, 29] width 31 height 31
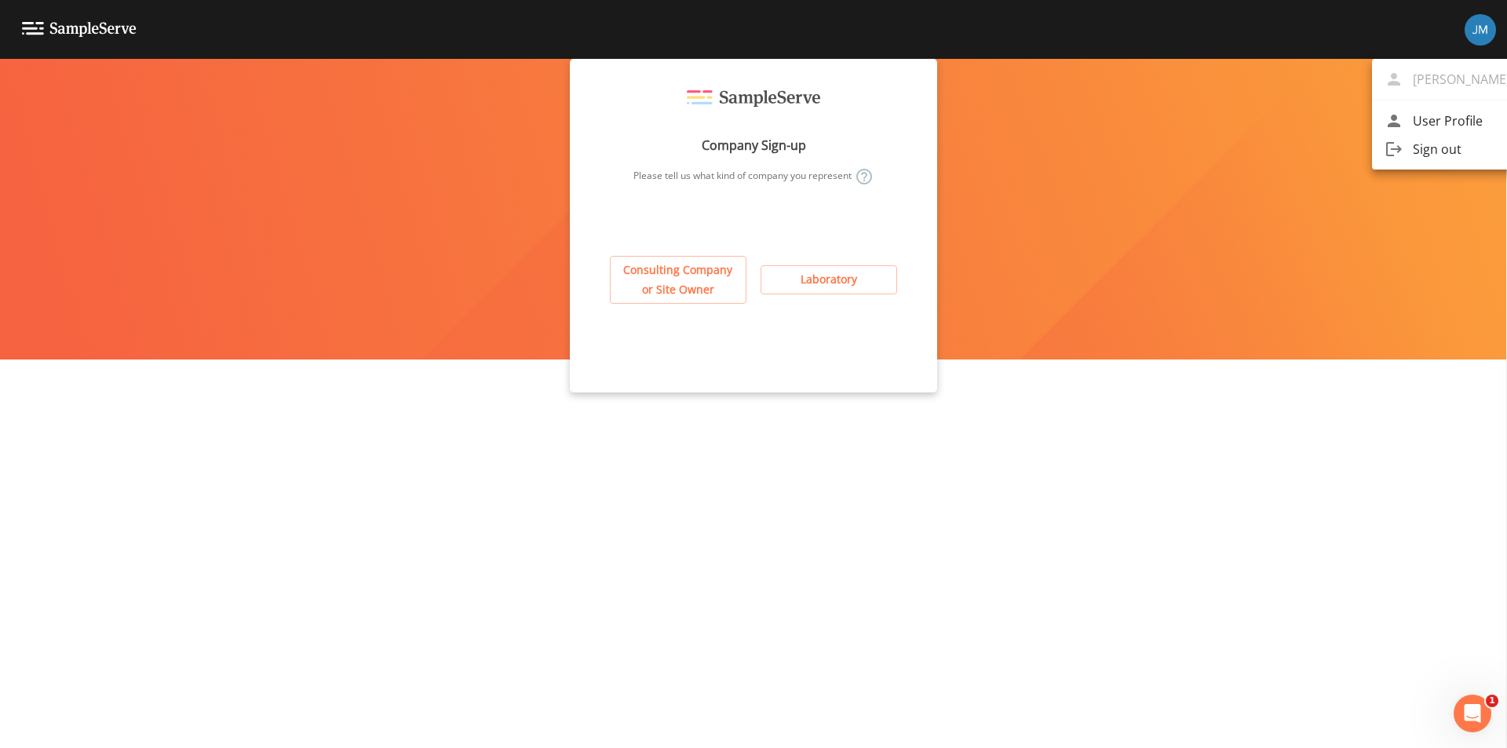
click at [1418, 120] on span "User Profile" at bounding box center [1461, 120] width 97 height 19
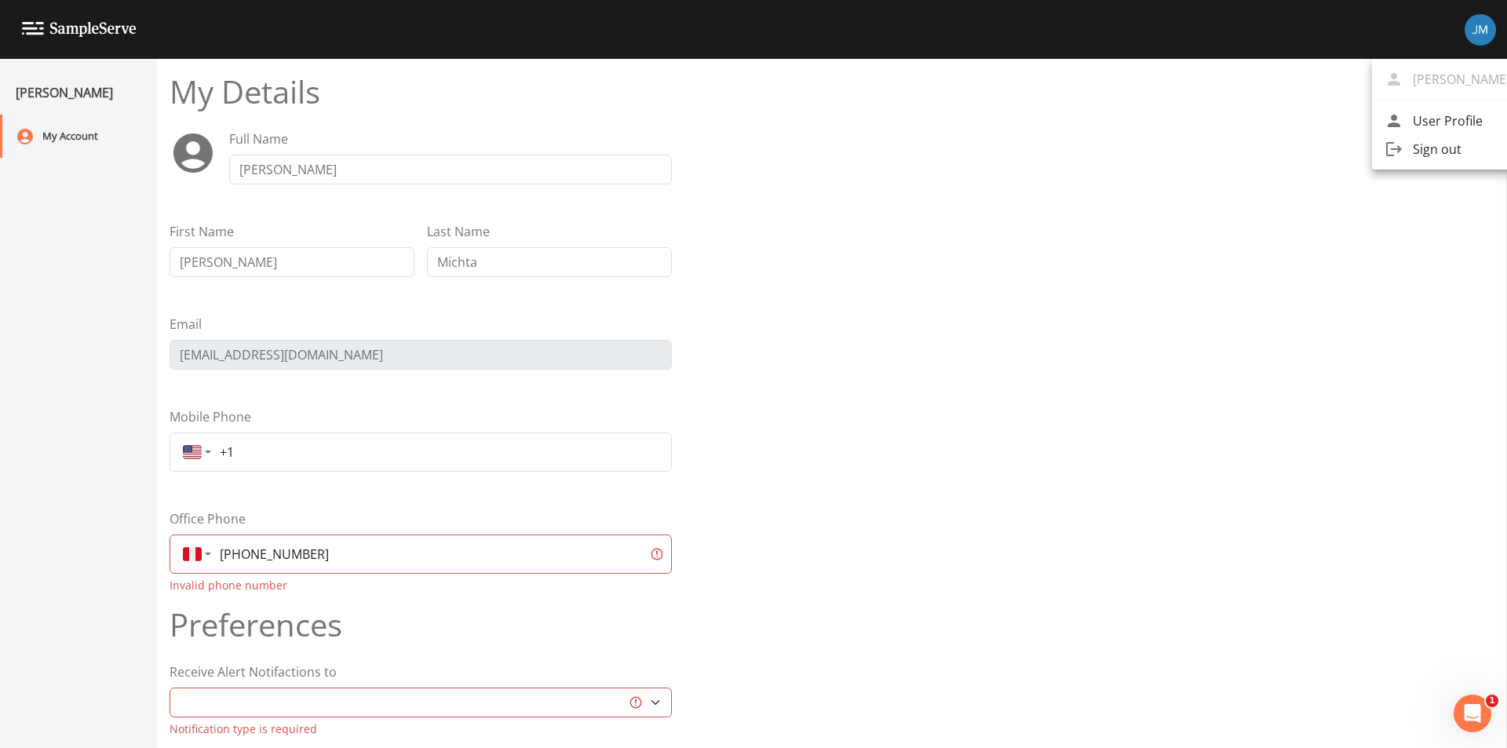
click at [242, 565] on div at bounding box center [753, 374] width 1507 height 748
click at [226, 557] on input "+51 69316469" at bounding box center [427, 554] width 429 height 28
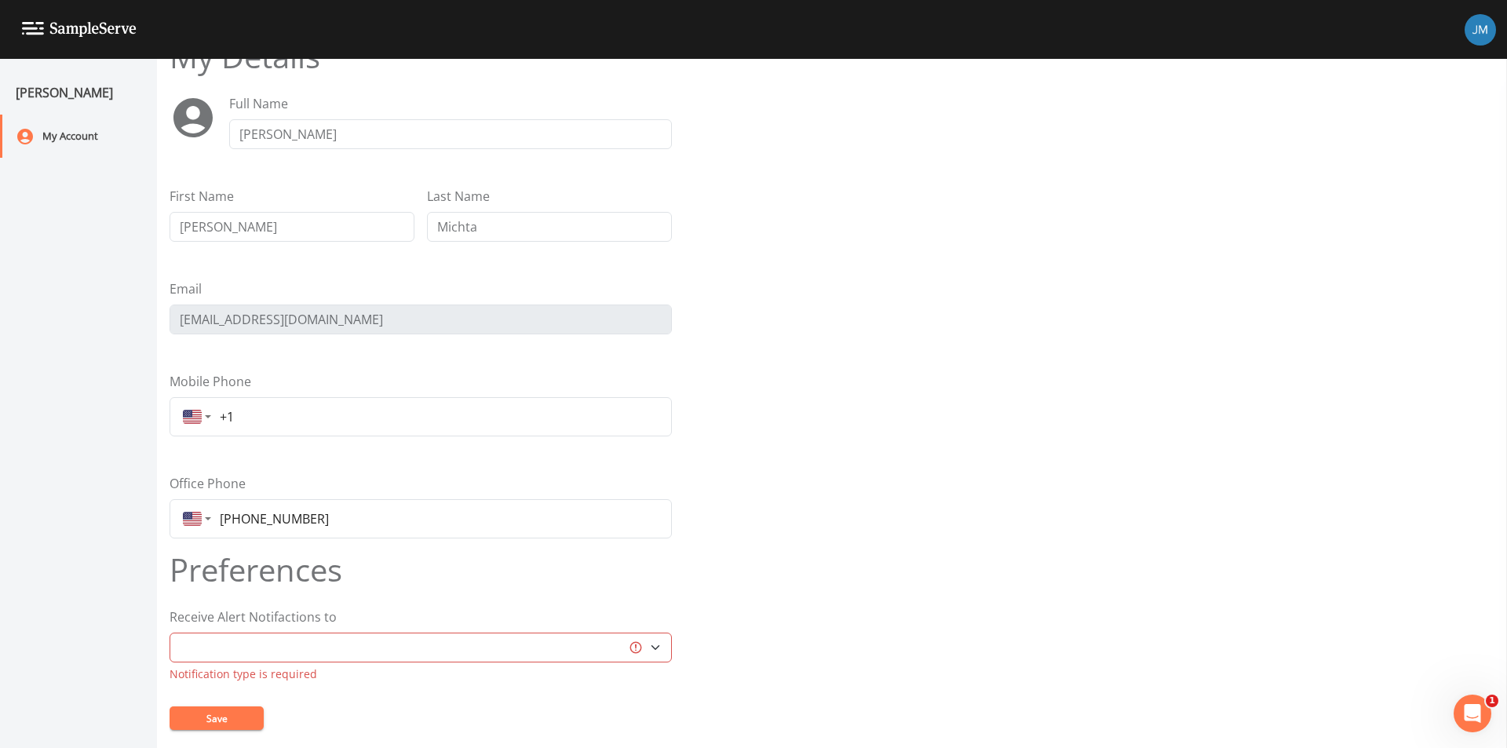
scroll to position [54, 0]
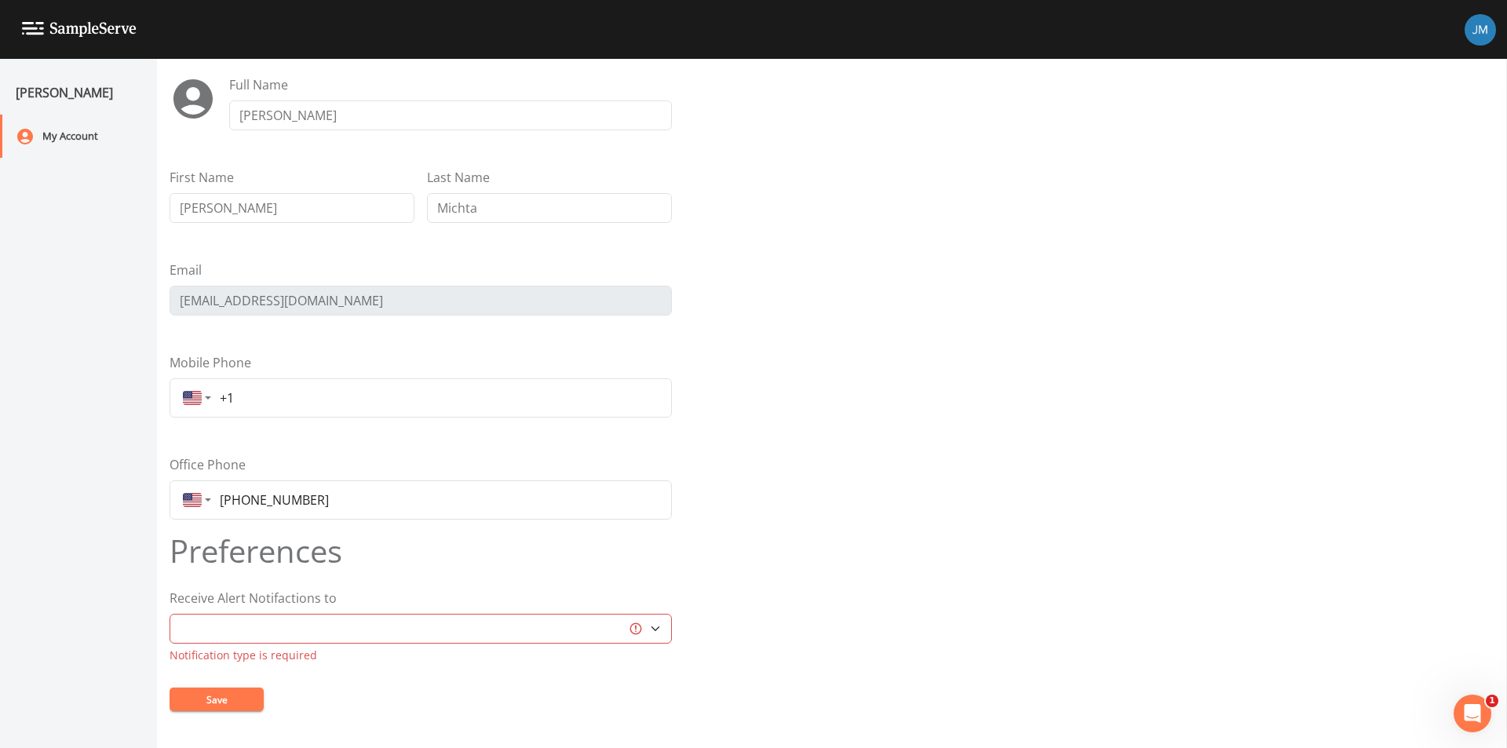
type input "+1 5169316469"
click at [769, 520] on form "My Details Full Name John Michta First Name John Last Name Michta Email jmichta…" at bounding box center [832, 371] width 1325 height 704
click at [325, 627] on select "Email Mobile Text" at bounding box center [421, 629] width 502 height 30
select select "email"
click at [170, 633] on select "Email Mobile Text" at bounding box center [421, 629] width 502 height 30
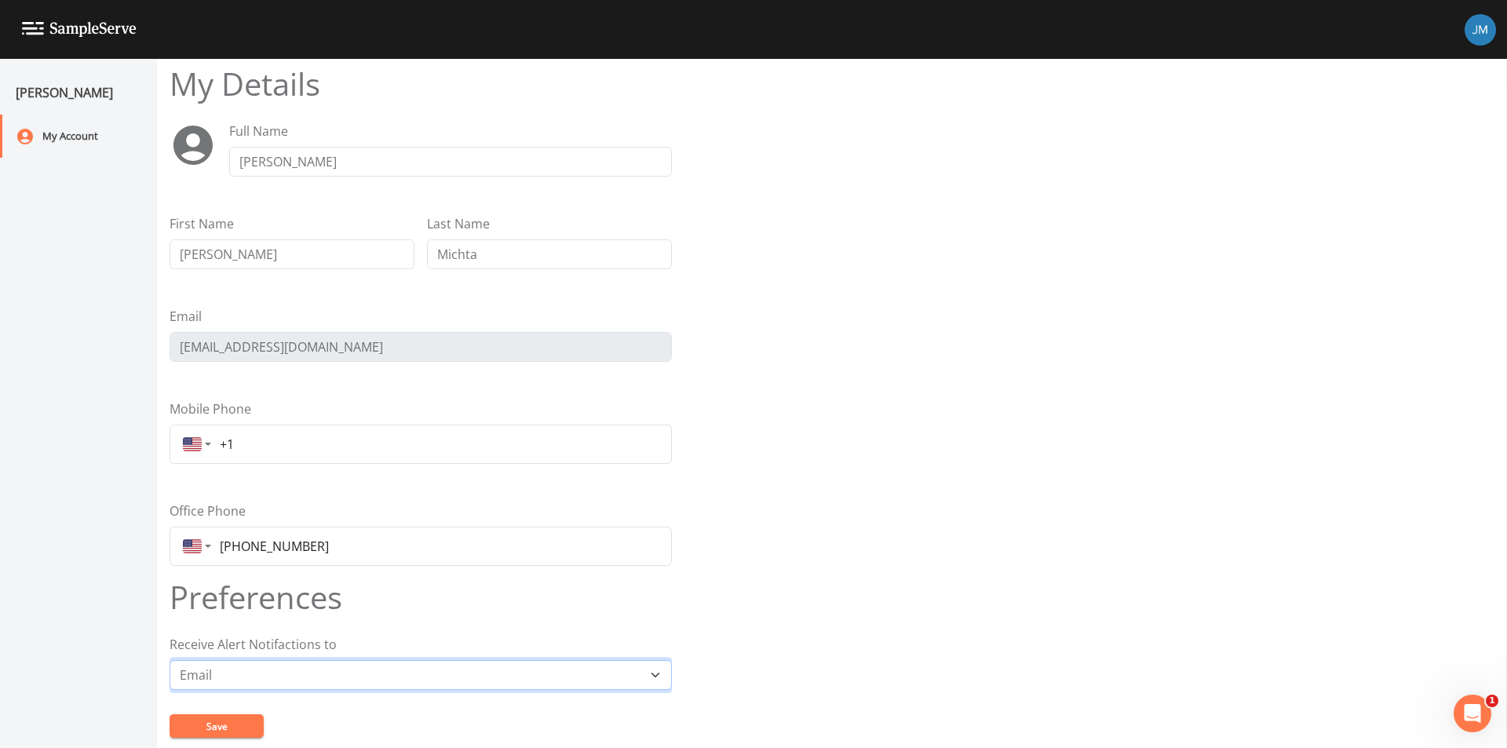
scroll to position [35, 0]
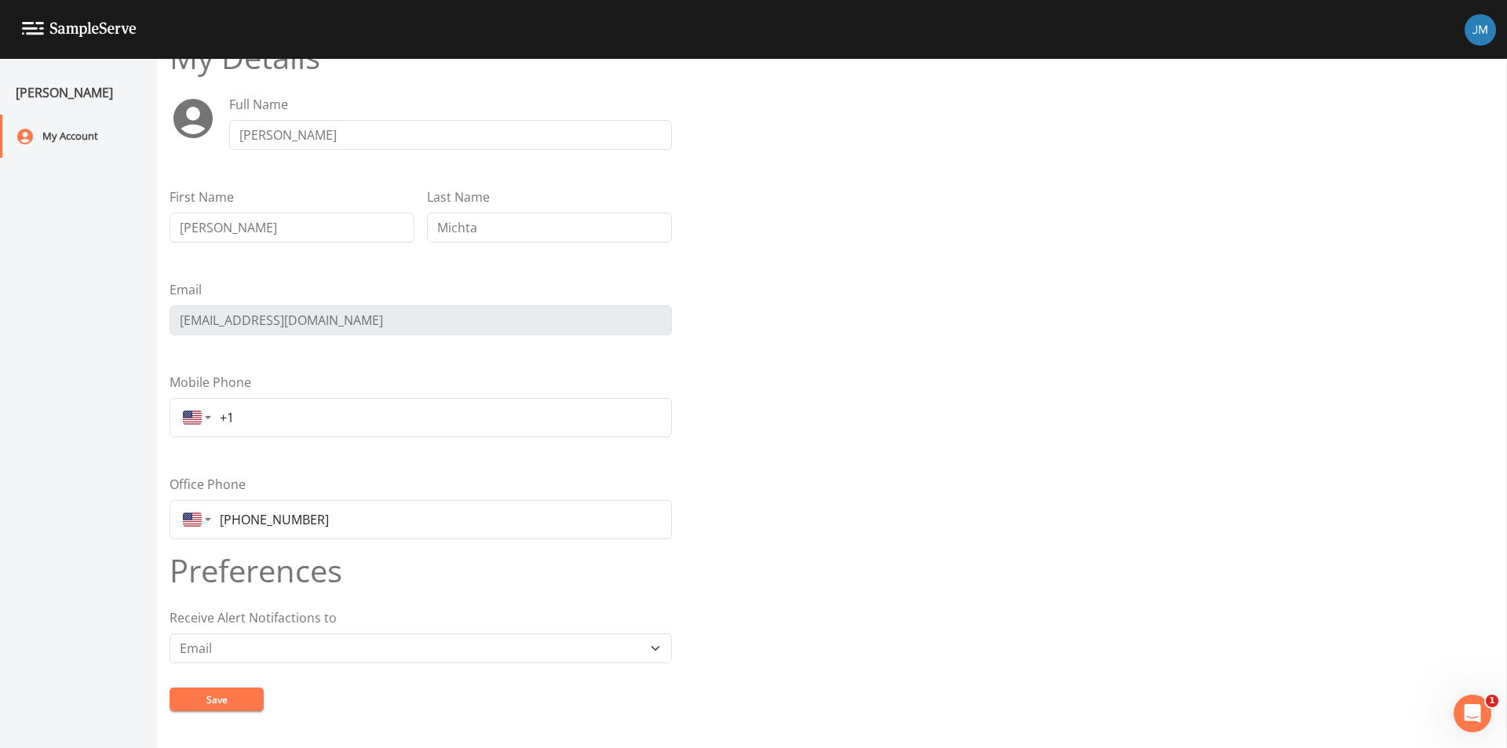
click at [205, 701] on button "Save" at bounding box center [217, 700] width 94 height 24
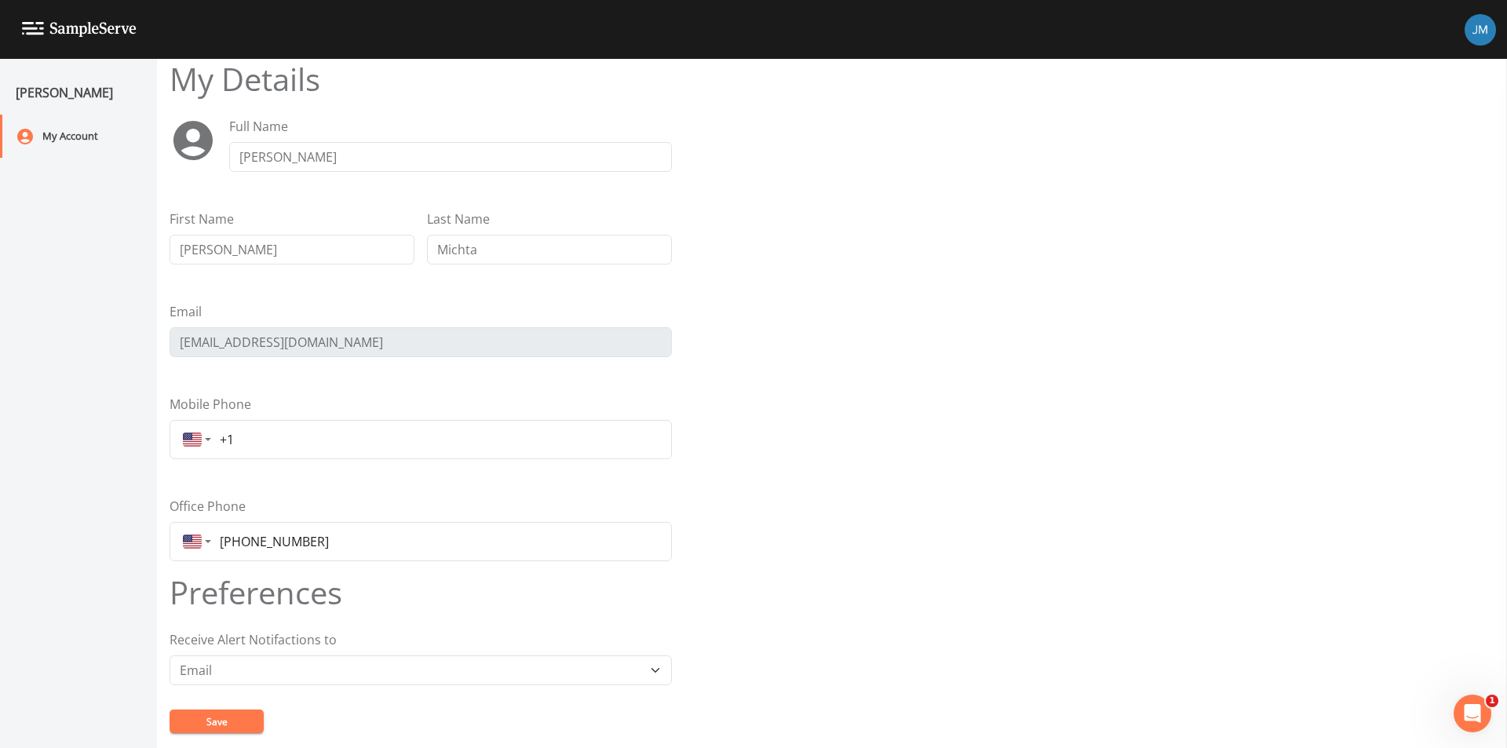
scroll to position [0, 0]
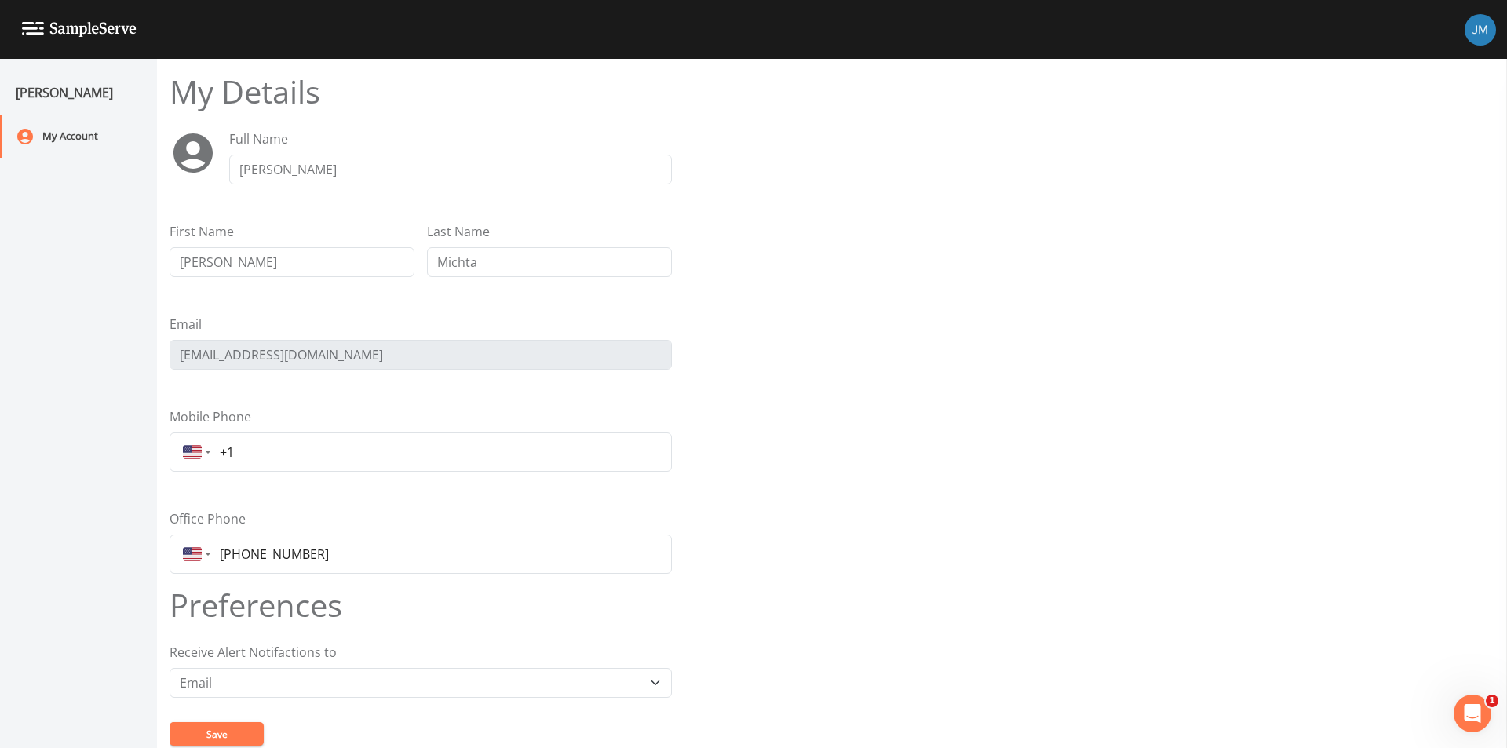
click at [1469, 21] on img at bounding box center [1480, 29] width 31 height 31
click at [1433, 126] on span "User Profile" at bounding box center [1461, 120] width 97 height 19
click at [97, 29] on div at bounding box center [753, 374] width 1507 height 748
click at [33, 33] on img at bounding box center [79, 29] width 115 height 15
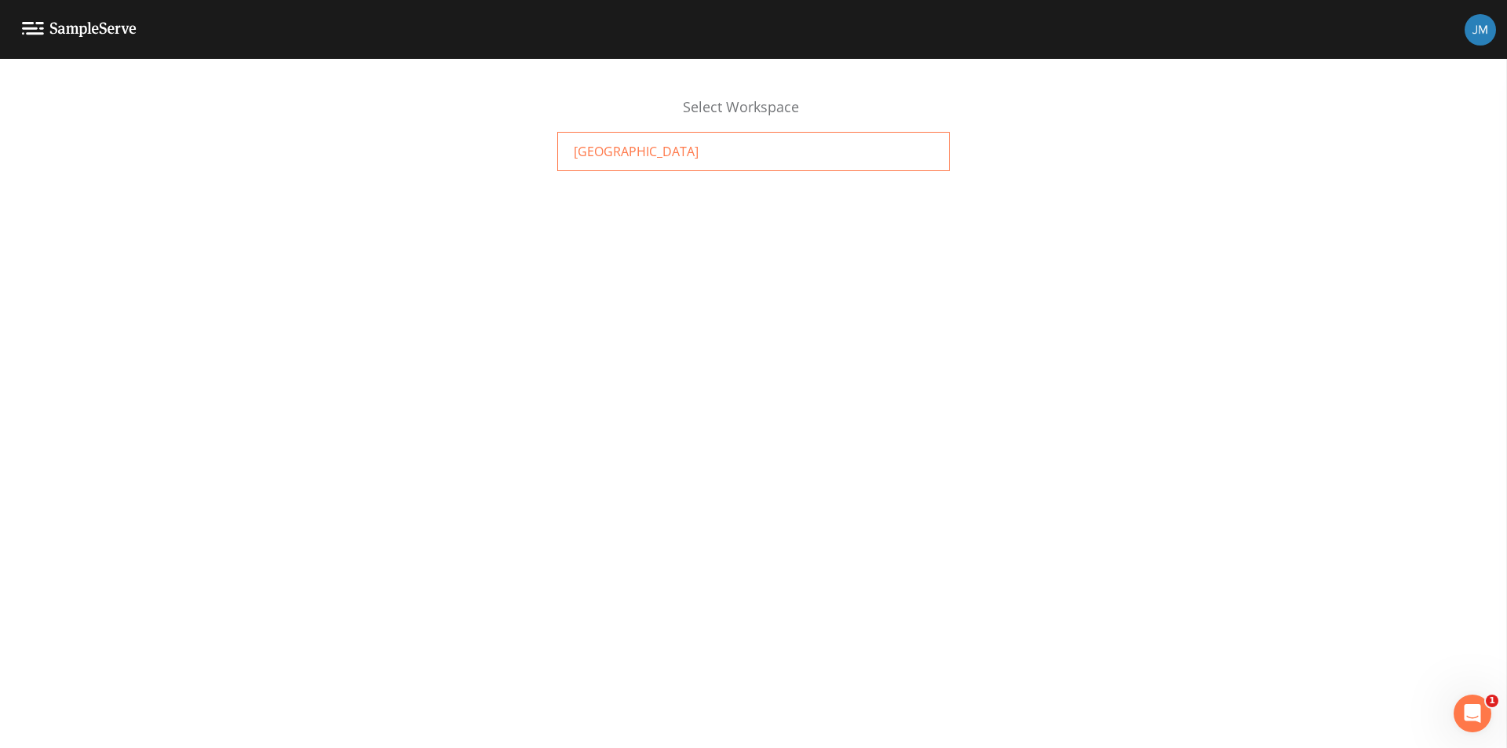
click at [694, 150] on span "[GEOGRAPHIC_DATA]" at bounding box center [636, 151] width 125 height 19
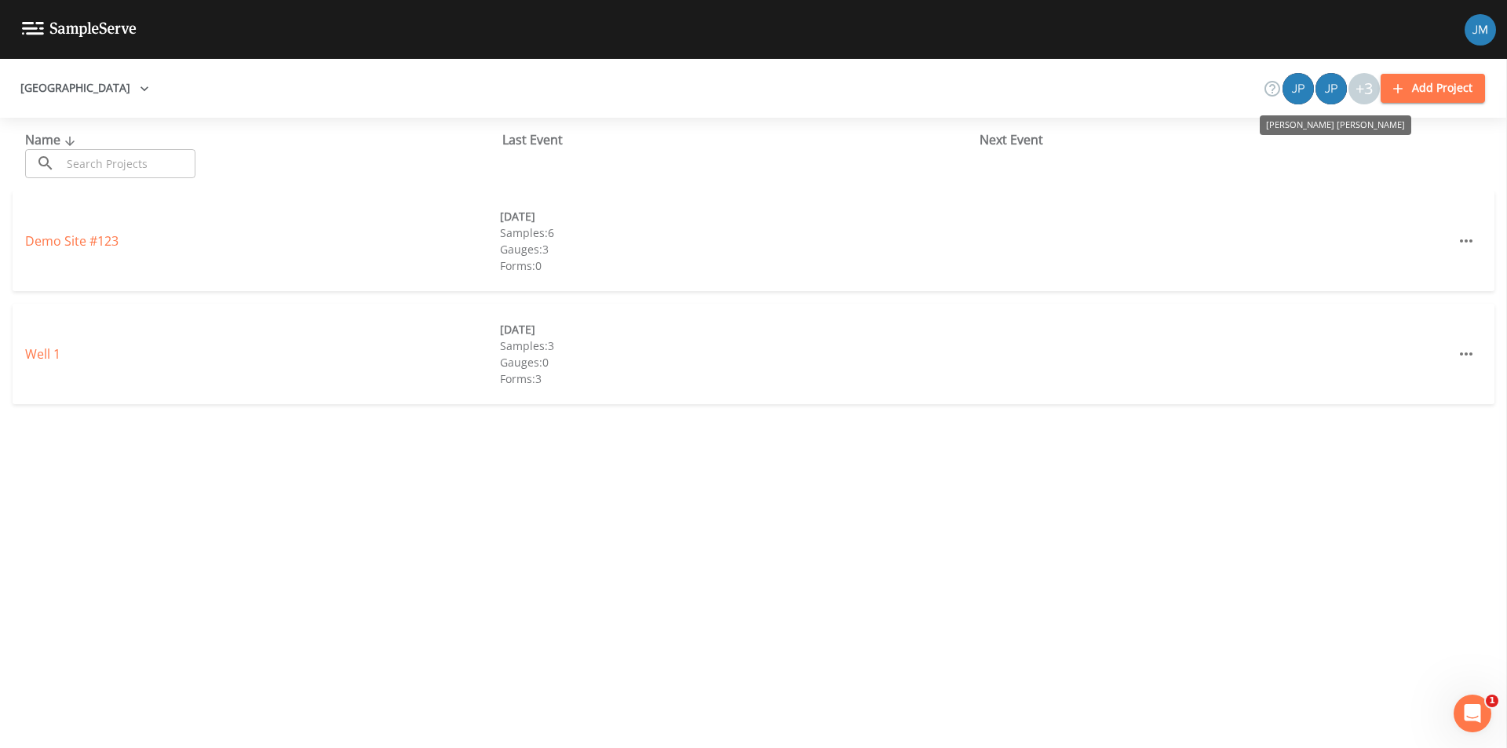
click at [1297, 87] on img "Joshua gere Paul" at bounding box center [1298, 88] width 31 height 31
click at [1365, 92] on div "+3" at bounding box center [1363, 88] width 31 height 31
click at [1280, 90] on icon at bounding box center [1272, 89] width 16 height 16
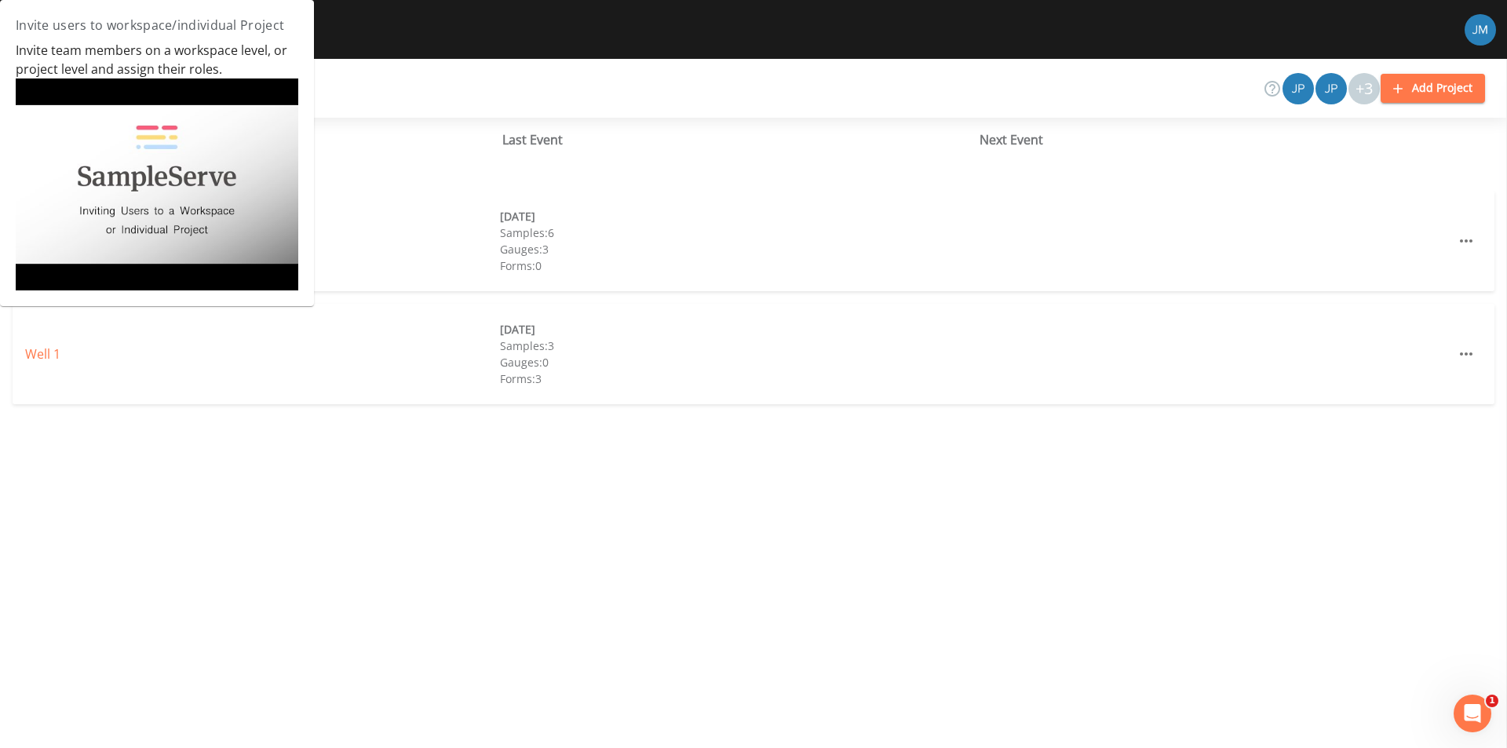
click at [405, 72] on div "Plainview Water District +3 Add Project" at bounding box center [753, 88] width 1507 height 59
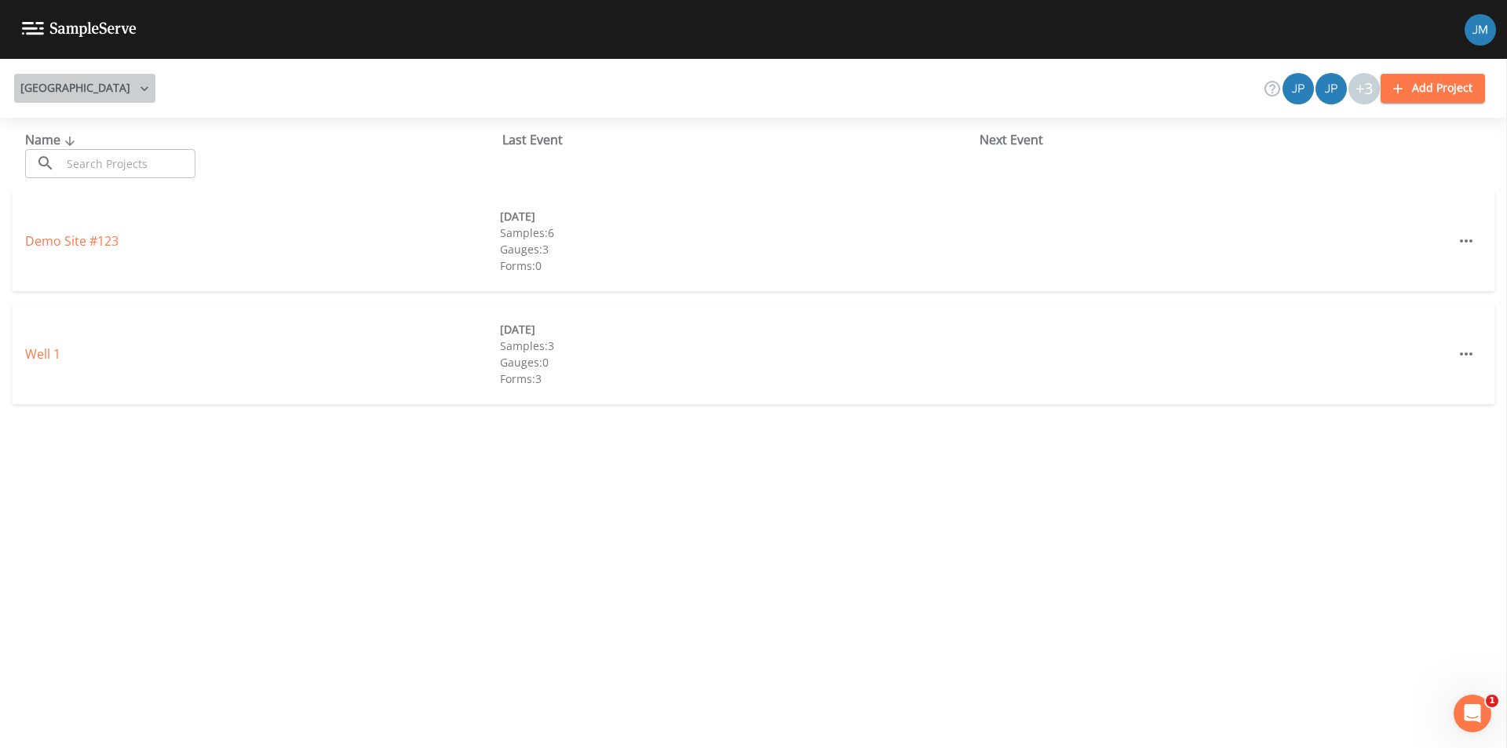
click at [139, 91] on button "Plainview Water District" at bounding box center [84, 88] width 141 height 29
click at [442, 96] on div at bounding box center [753, 374] width 1507 height 748
click at [1495, 34] on img at bounding box center [1480, 29] width 31 height 31
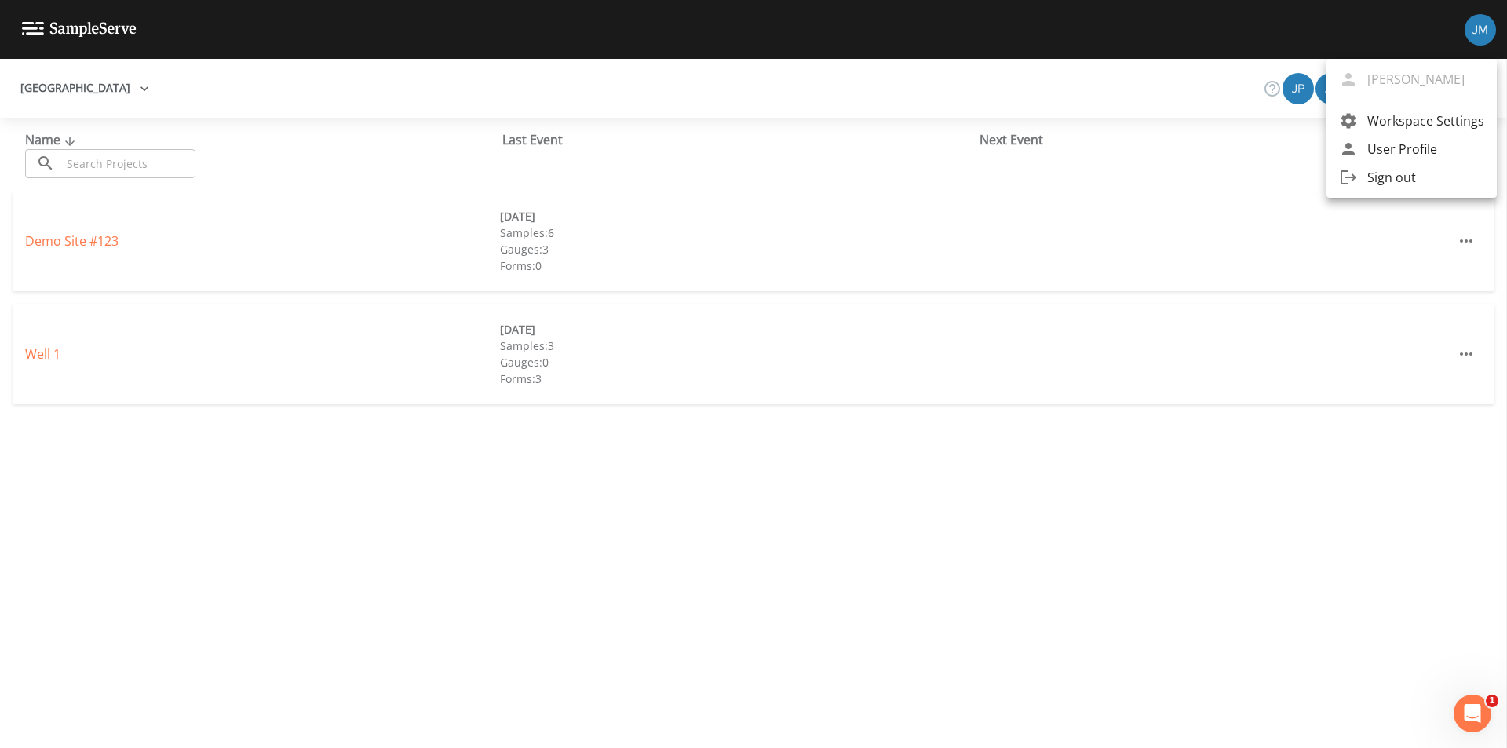
click at [1443, 124] on span "Workspace Settings" at bounding box center [1425, 120] width 117 height 19
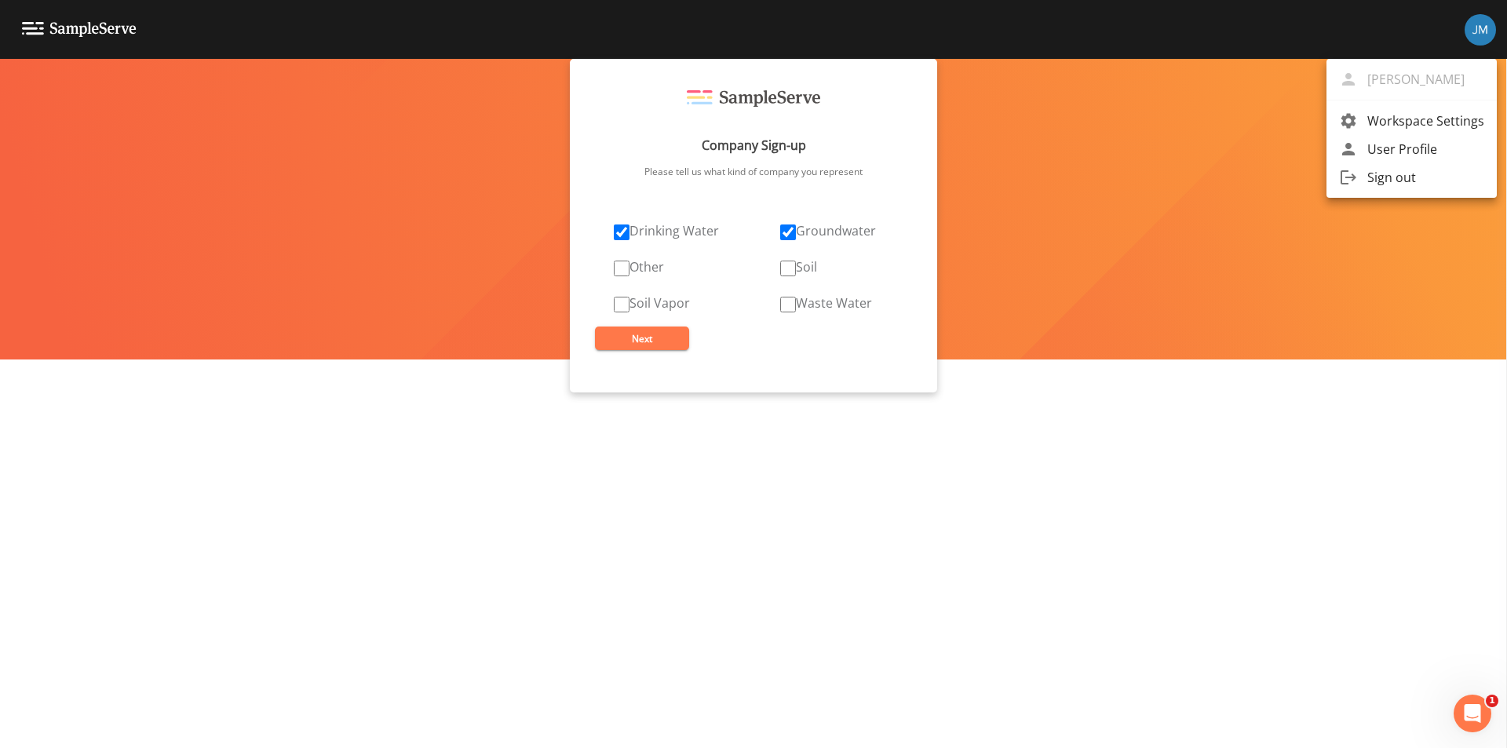
click at [651, 342] on div at bounding box center [753, 374] width 1507 height 748
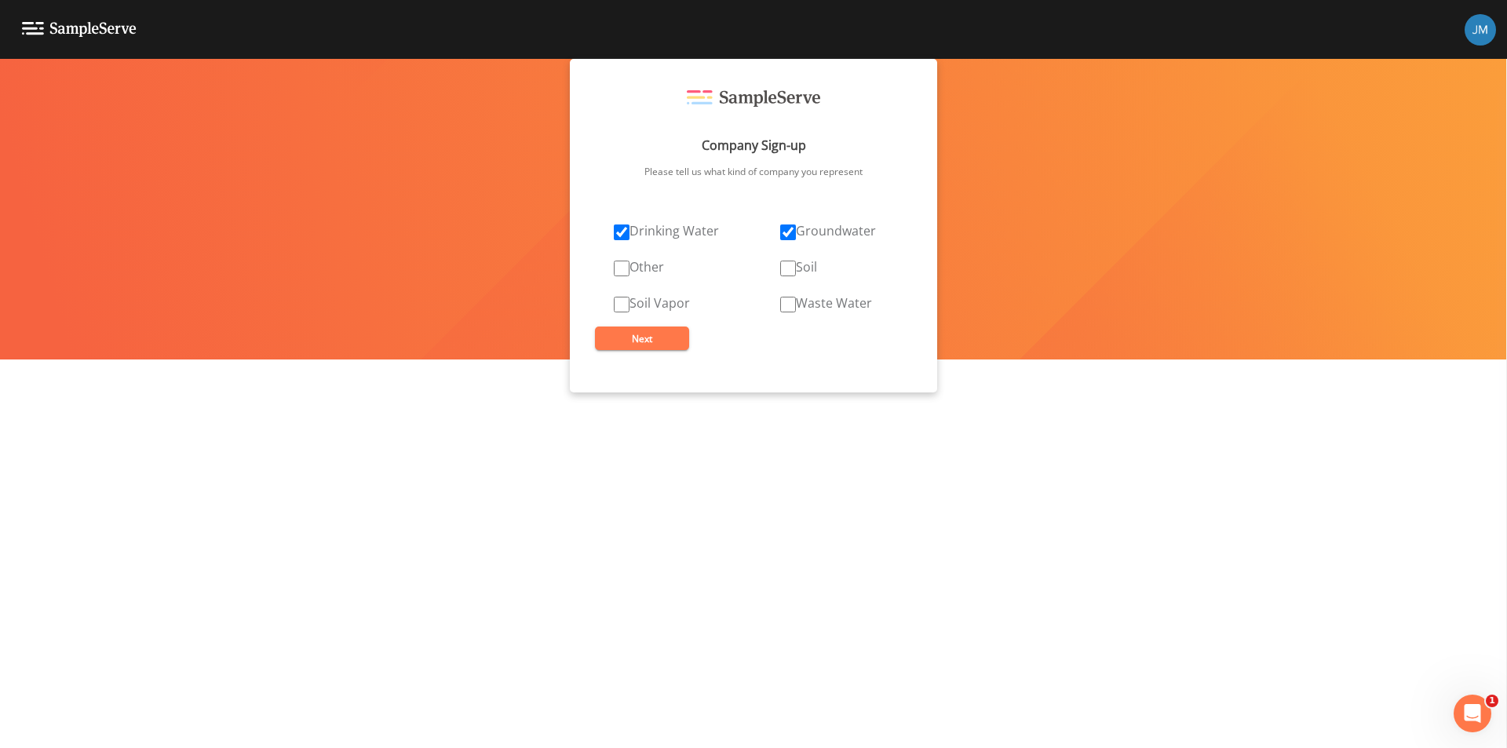
click at [648, 338] on button "Next" at bounding box center [642, 339] width 94 height 24
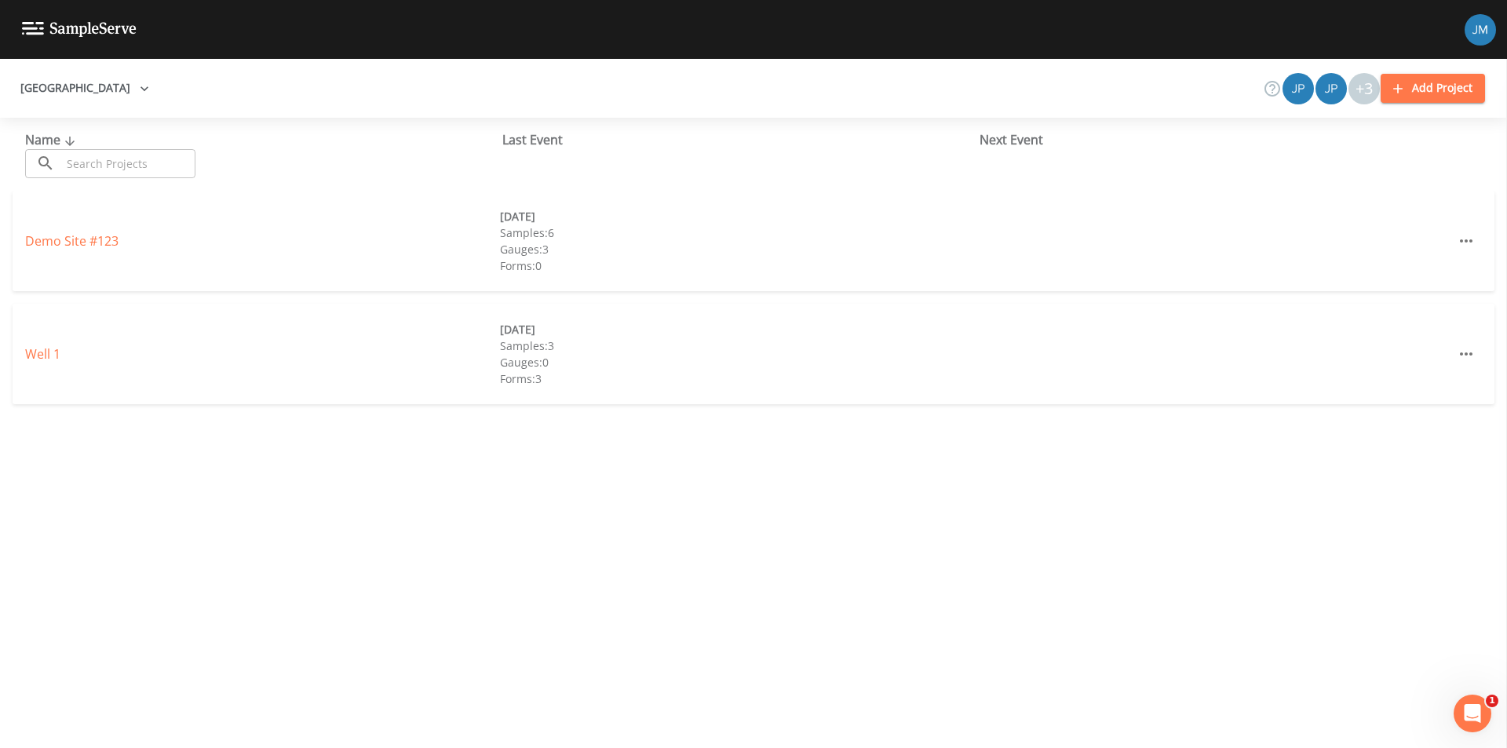
click at [73, 31] on img at bounding box center [79, 29] width 115 height 15
click at [1476, 33] on img at bounding box center [1480, 29] width 31 height 31
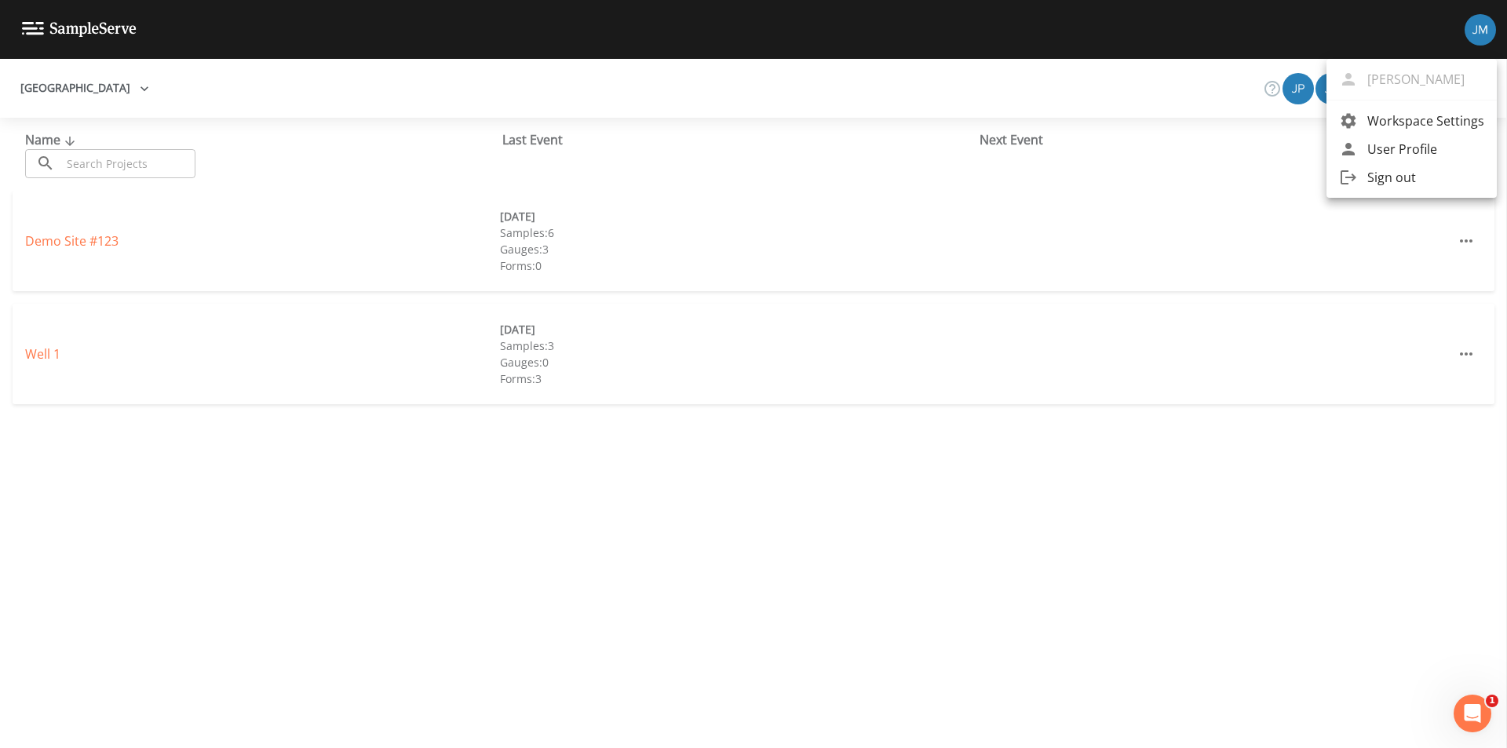
click at [1390, 121] on span "Workspace Settings" at bounding box center [1425, 120] width 117 height 19
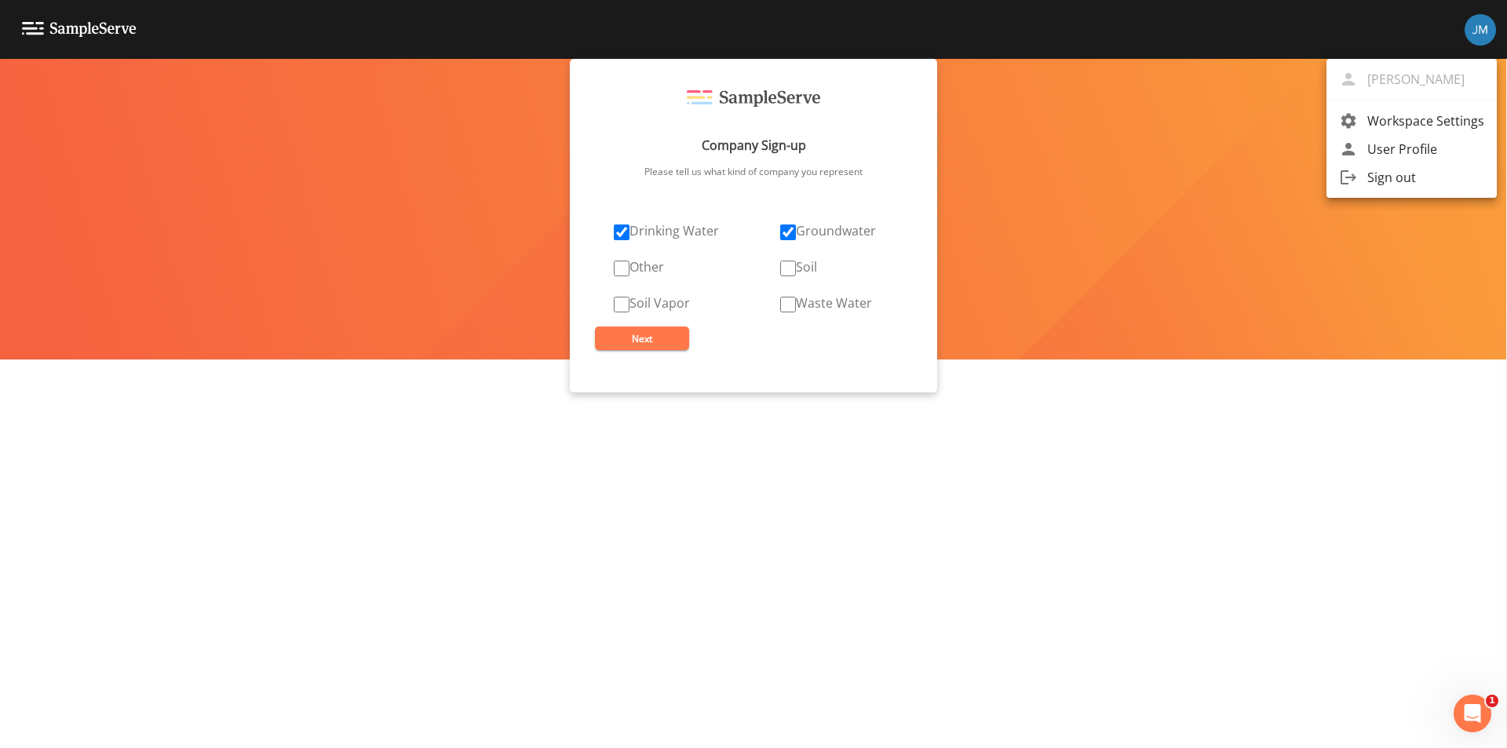
click at [665, 337] on div at bounding box center [753, 374] width 1507 height 748
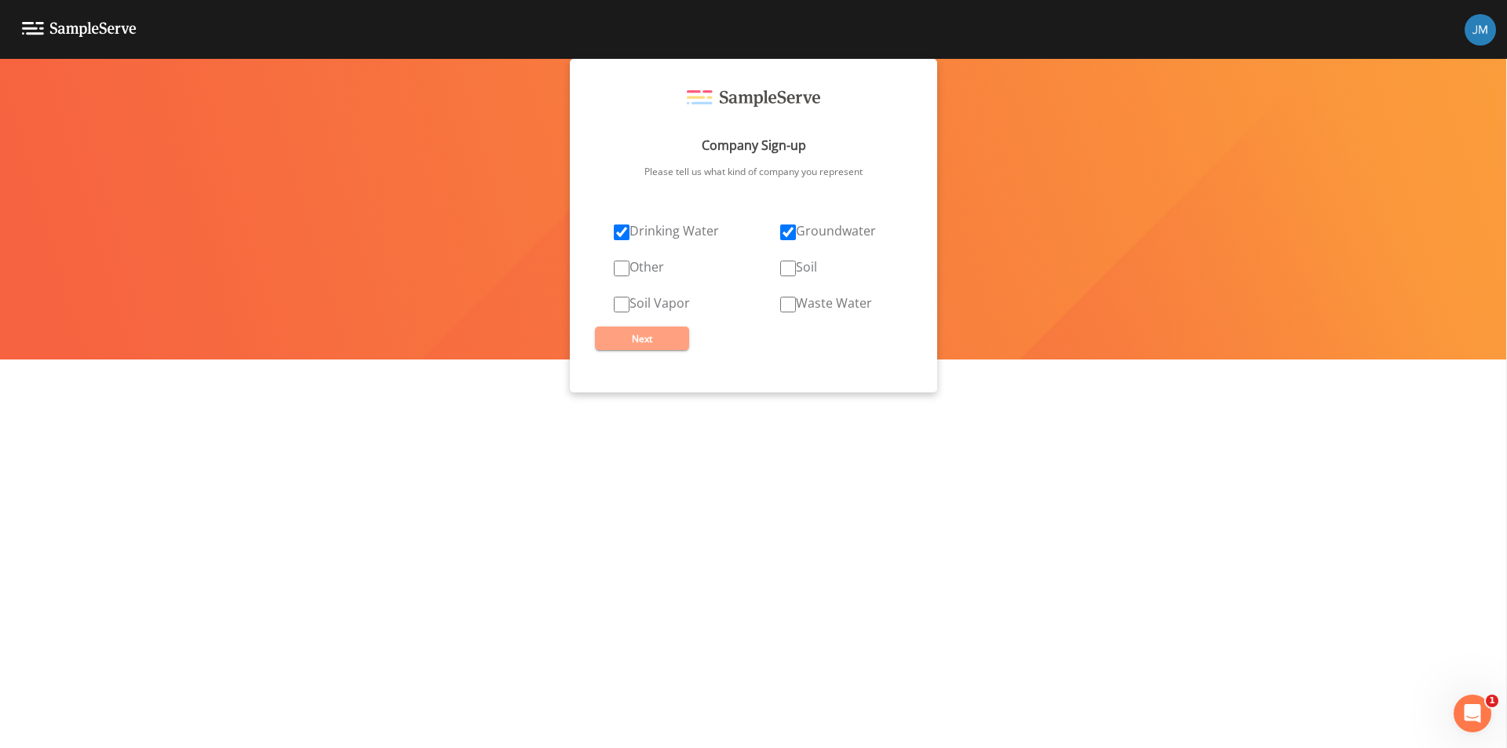
click at [656, 340] on button "Next" at bounding box center [642, 339] width 94 height 24
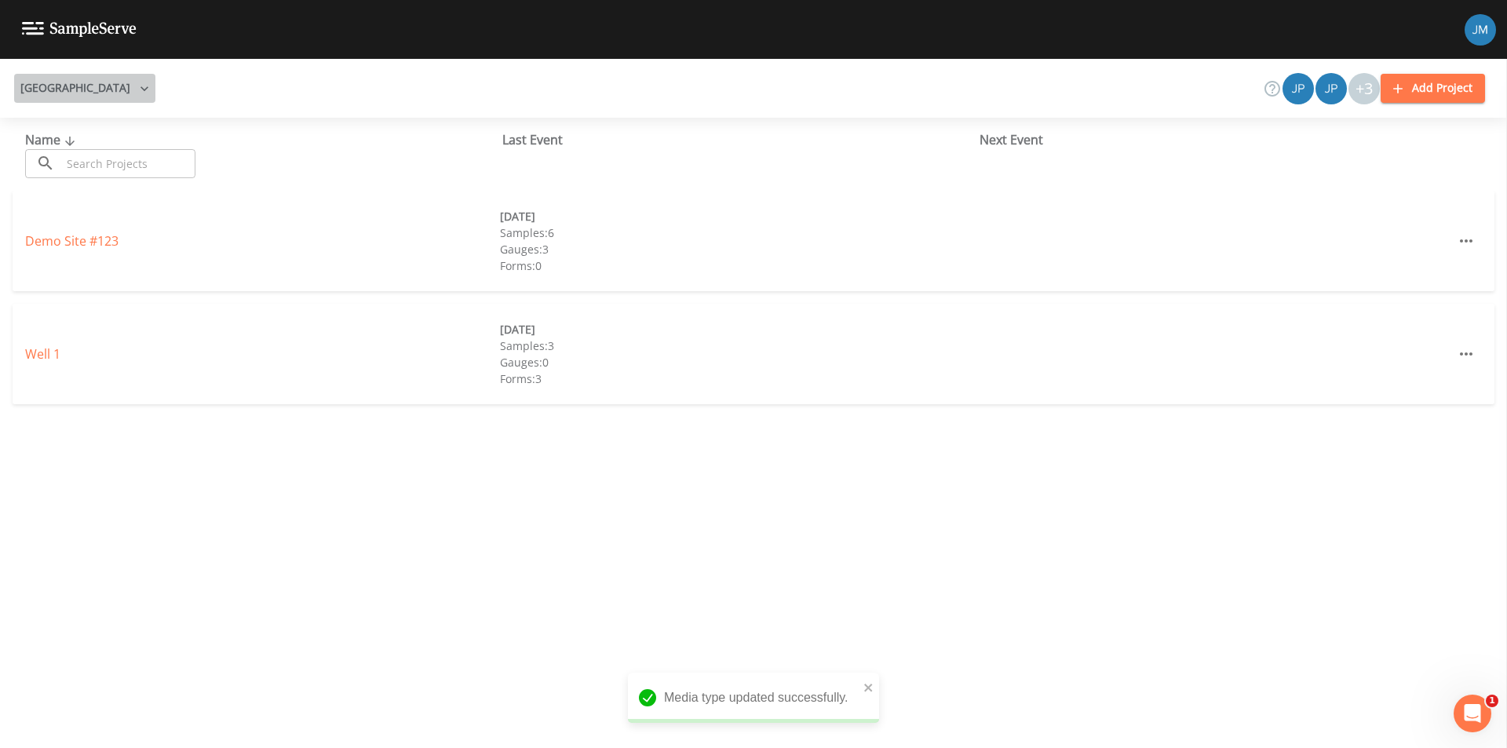
click at [120, 92] on button "[GEOGRAPHIC_DATA]" at bounding box center [84, 88] width 141 height 29
click at [162, 130] on link "[GEOGRAPHIC_DATA]" at bounding box center [89, 123] width 150 height 28
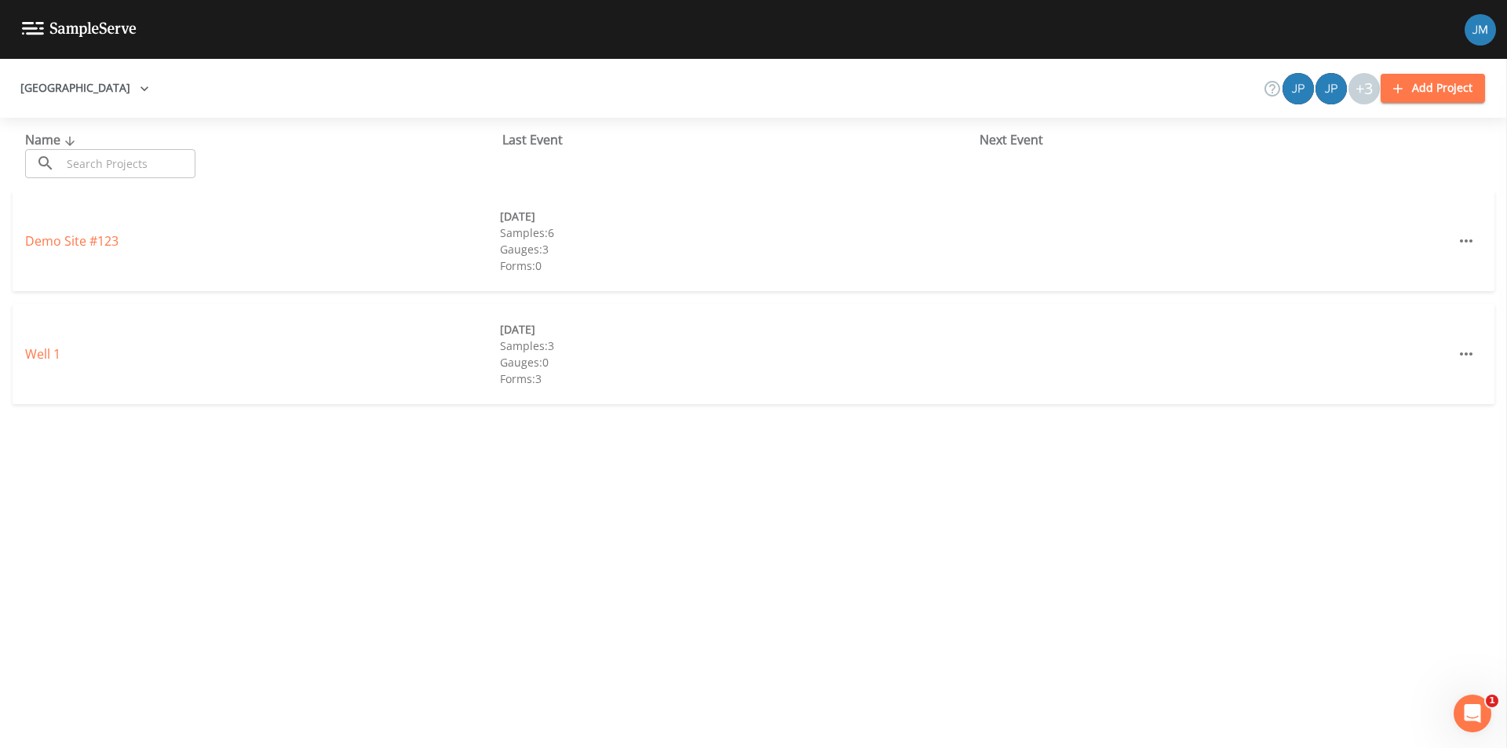
click at [57, 354] on link "Well 1" at bounding box center [42, 353] width 35 height 17
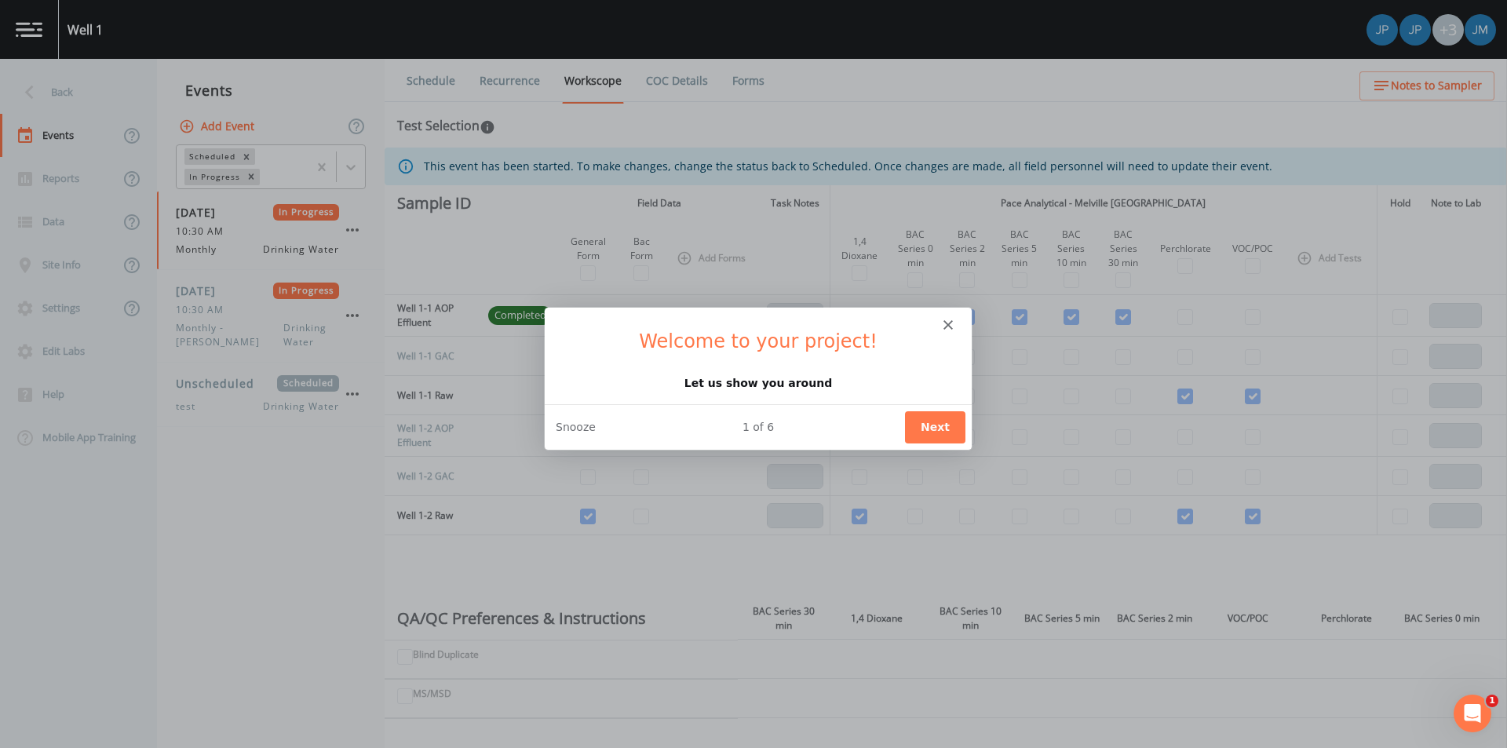
click at [944, 321] on polygon "Close" at bounding box center [947, 323] width 9 height 9
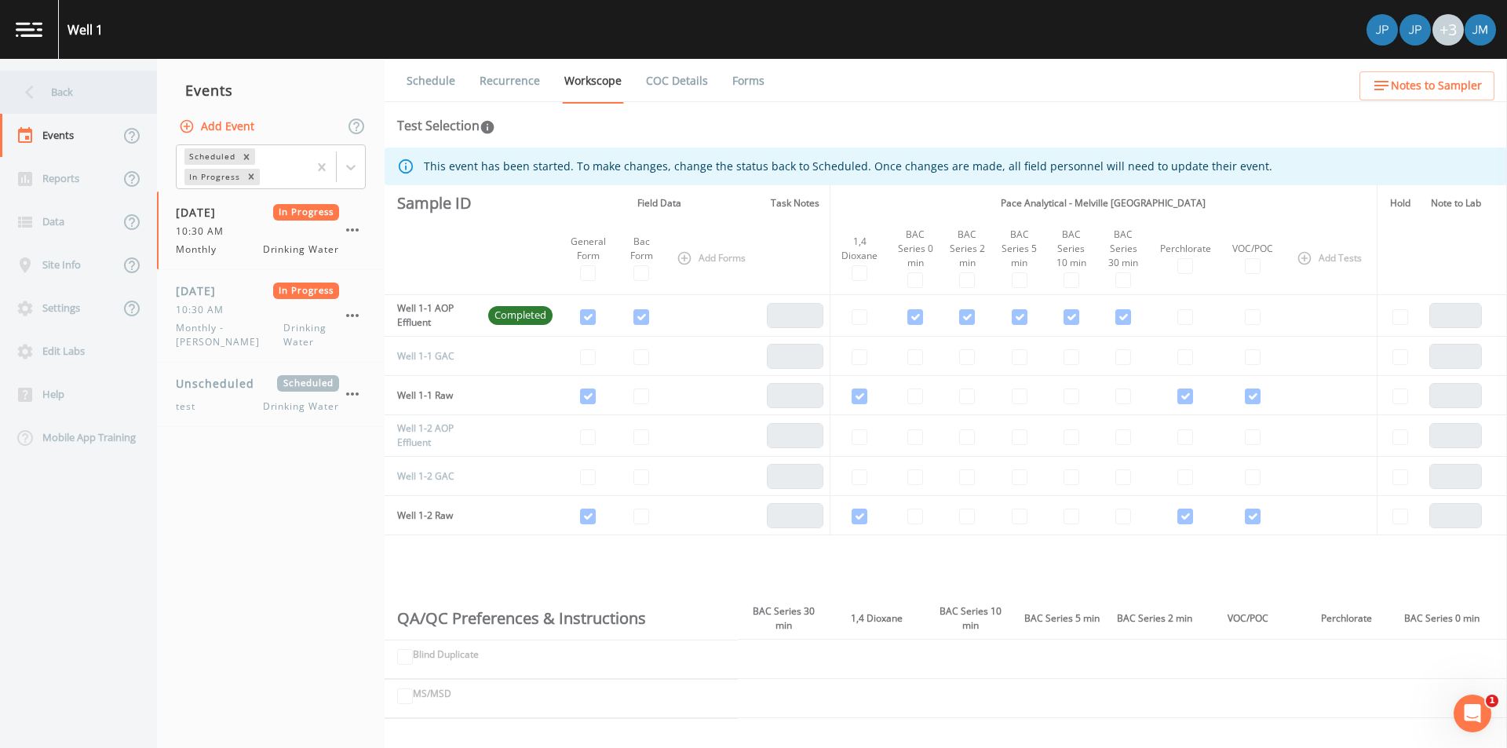
click at [68, 89] on div "Back" at bounding box center [70, 92] width 141 height 43
